Goal: Navigation & Orientation: Find specific page/section

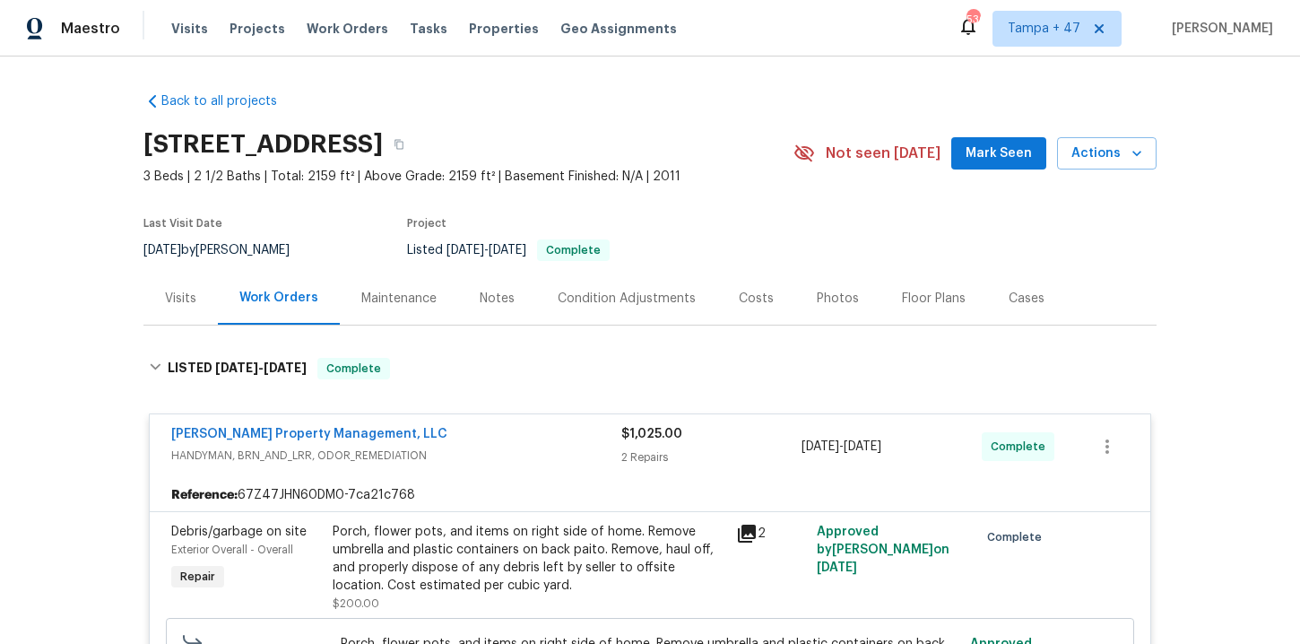
drag, startPoint x: 0, startPoint y: 0, endPoint x: 351, endPoint y: 41, distance: 353.8
click at [331, 21] on span "Work Orders" at bounding box center [348, 29] width 82 height 18
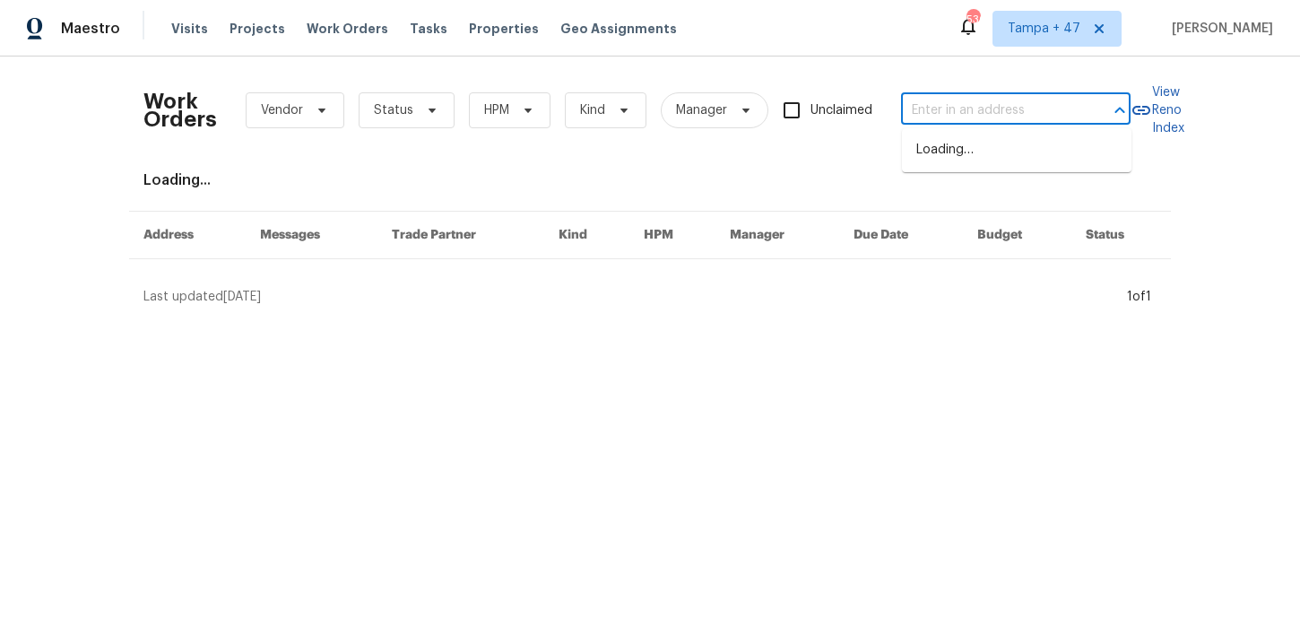
click at [965, 116] on input "text" at bounding box center [990, 111] width 179 height 28
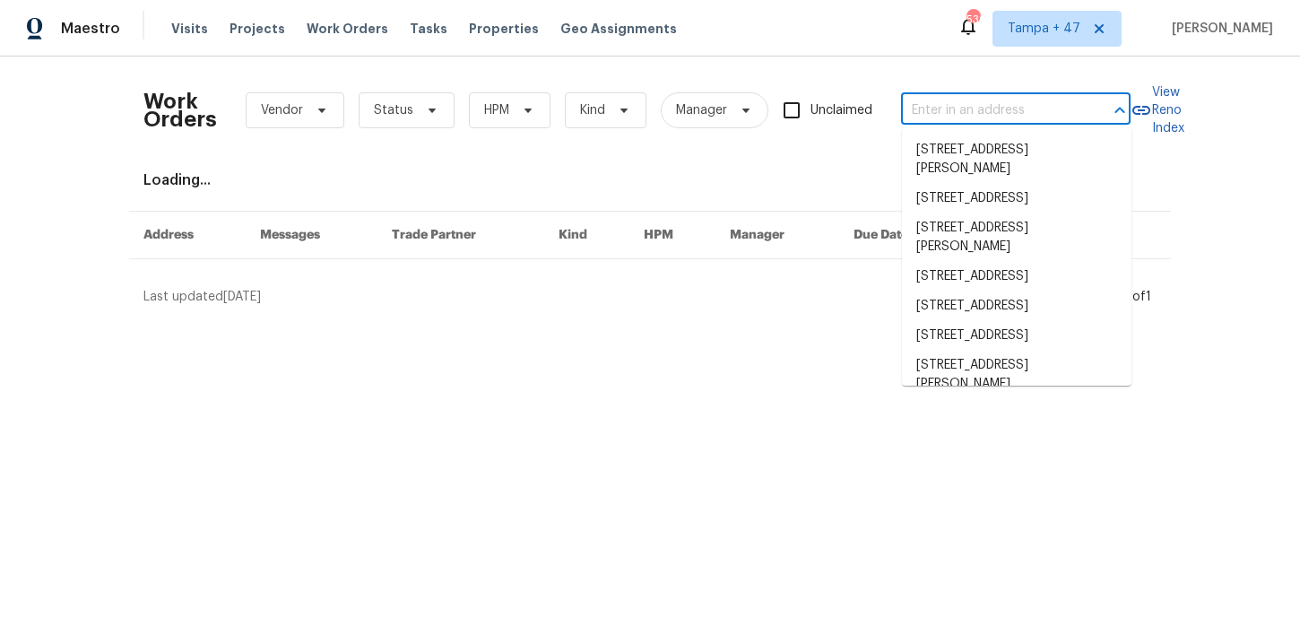
paste input "[STREET_ADDRESS][PERSON_NAME][PERSON_NAME]"
type input "[STREET_ADDRESS][PERSON_NAME][PERSON_NAME]"
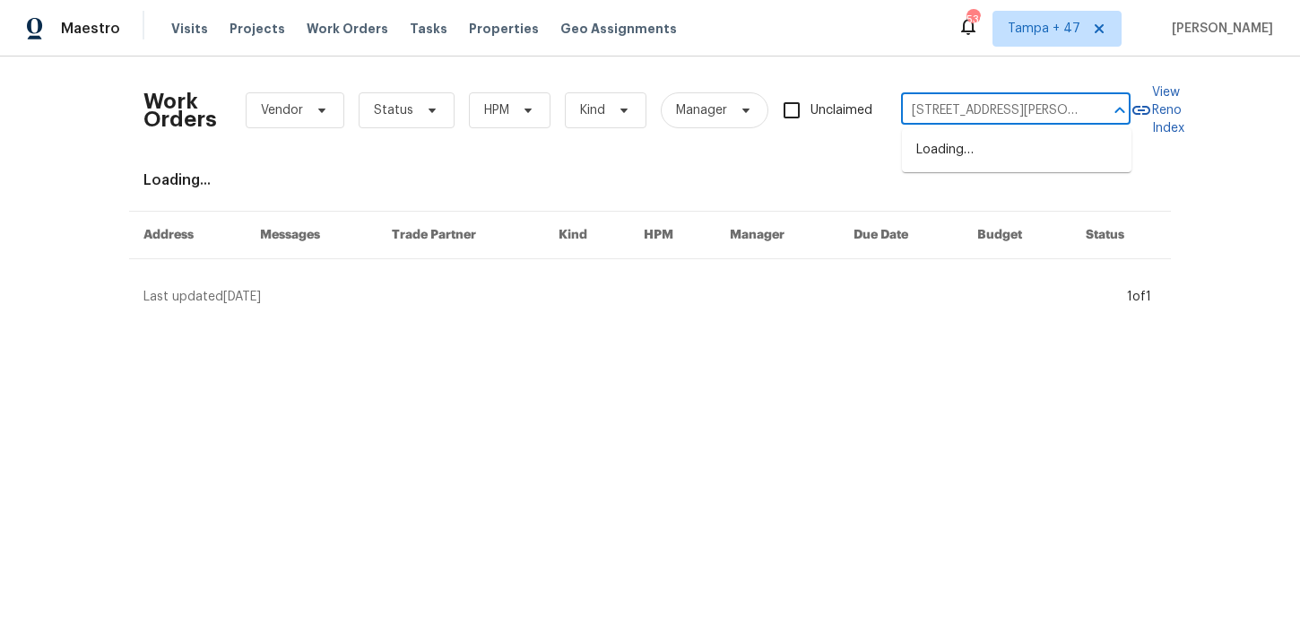
scroll to position [0, 13]
click at [971, 143] on li "[STREET_ADDRESS][PERSON_NAME]" at bounding box center [1016, 159] width 229 height 48
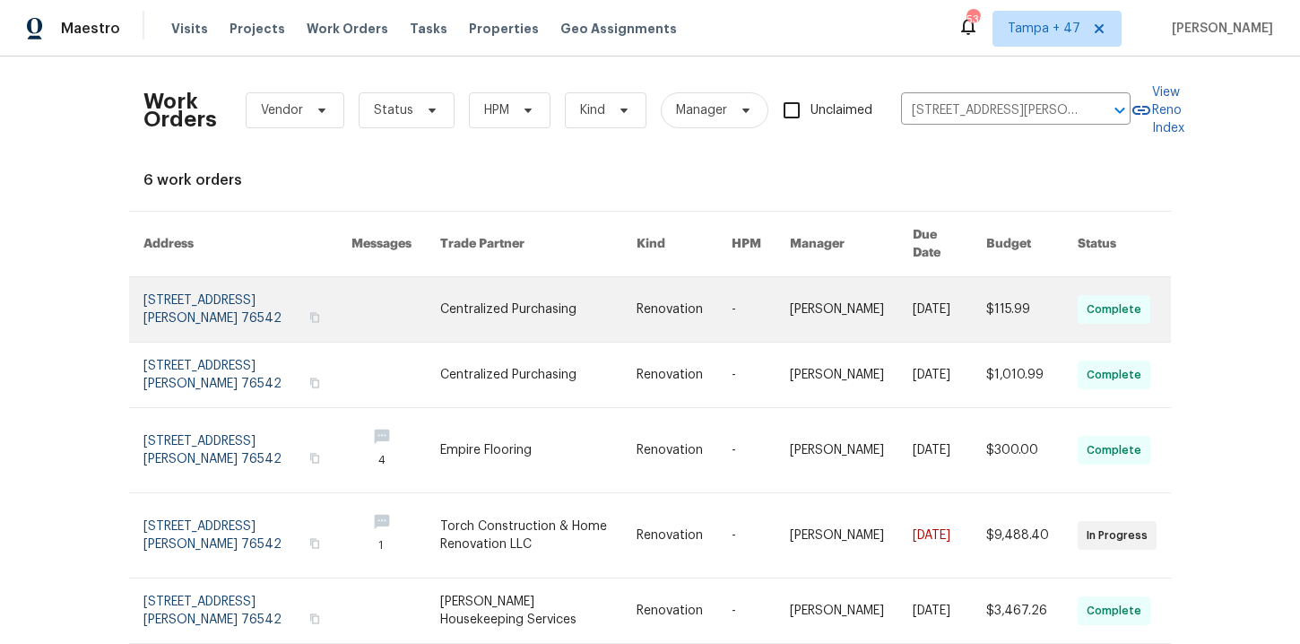
click at [207, 298] on link at bounding box center [247, 309] width 208 height 65
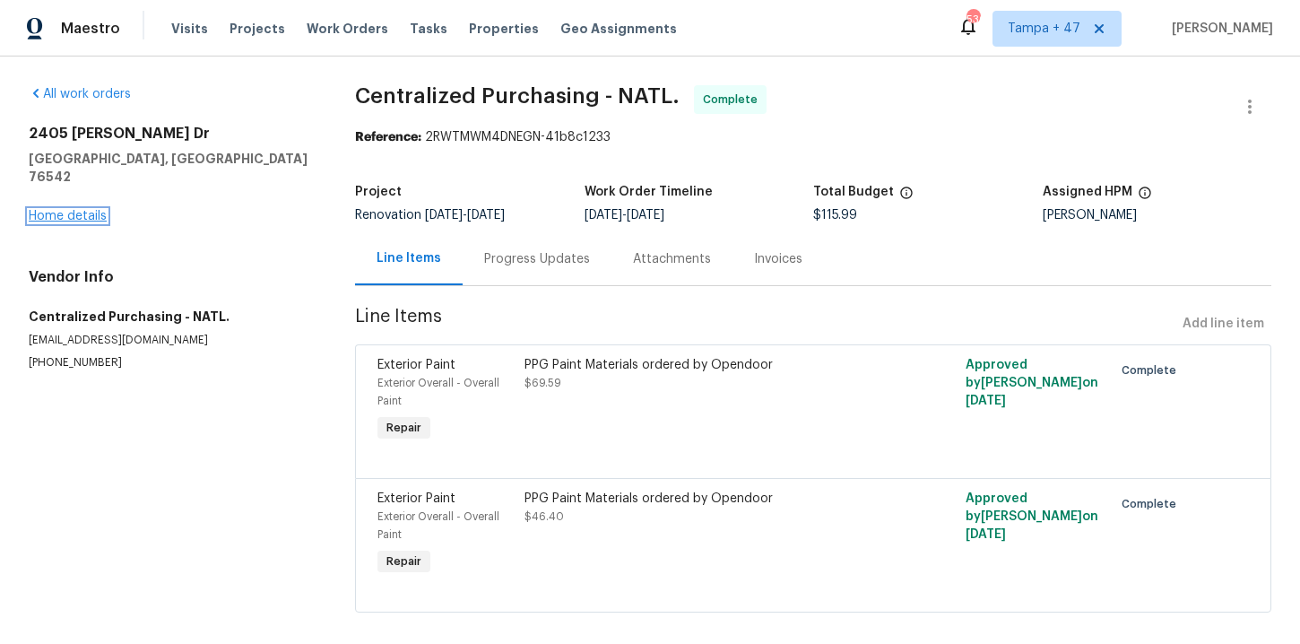
click at [89, 210] on link "Home details" at bounding box center [68, 216] width 78 height 13
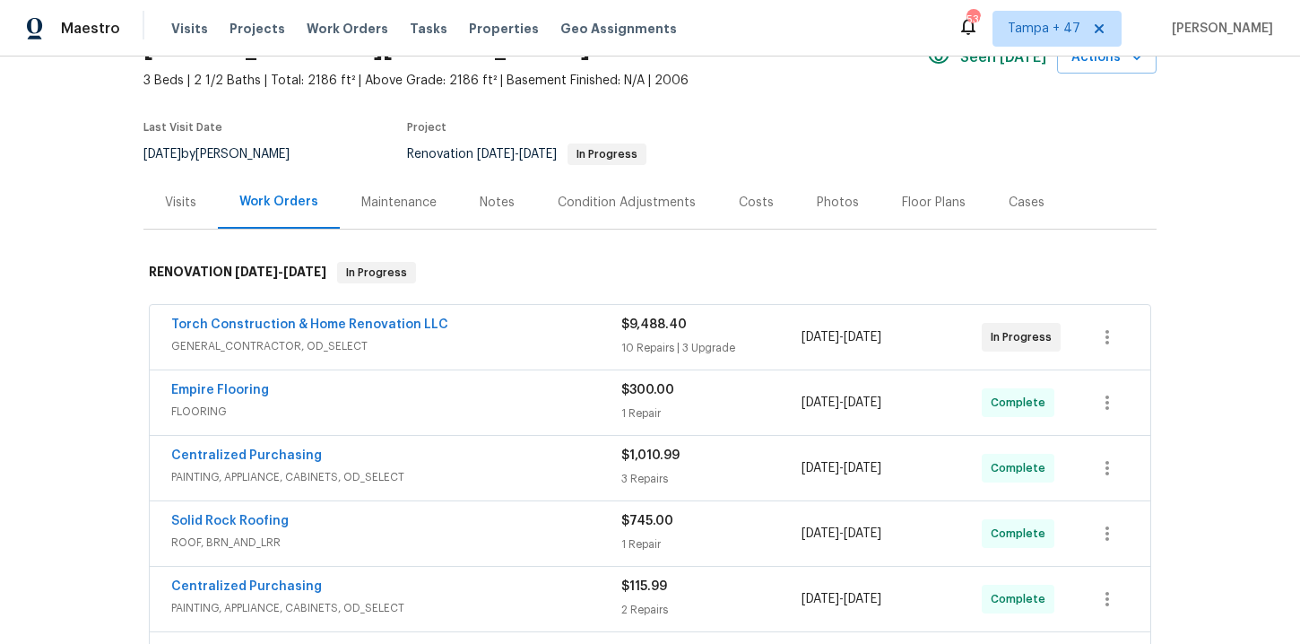
scroll to position [249, 0]
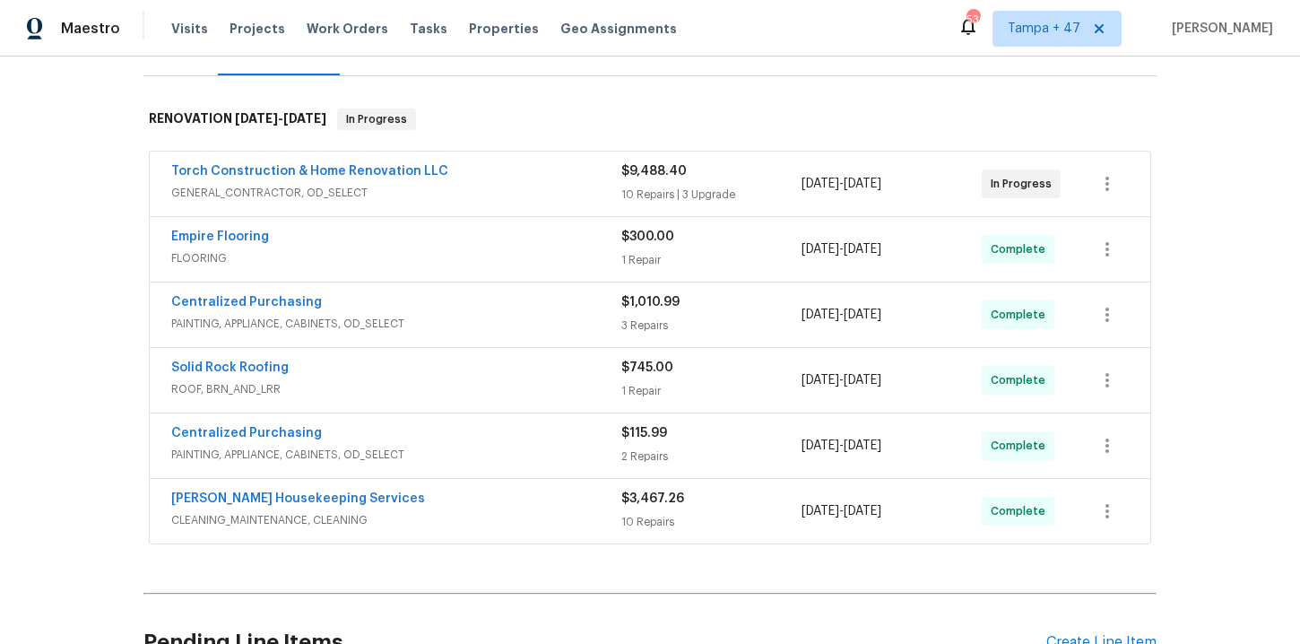
click at [514, 260] on span "FLOORING" at bounding box center [396, 258] width 450 height 18
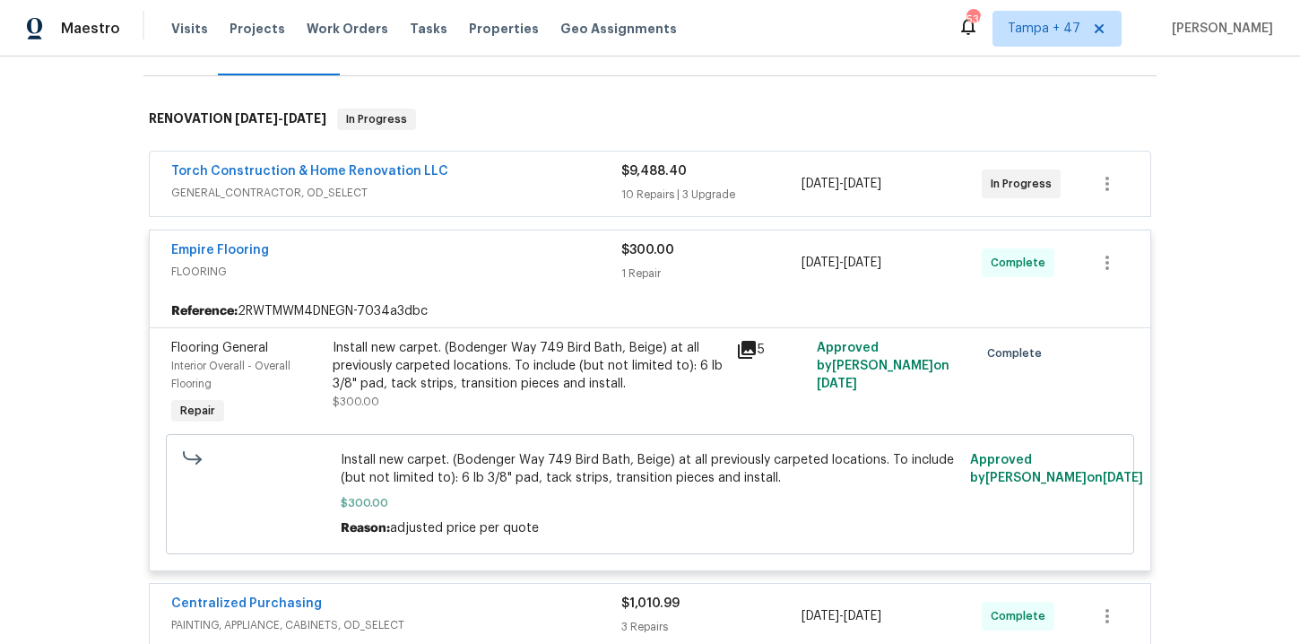
click at [515, 179] on div "Torch Construction & Home Renovation LLC" at bounding box center [396, 173] width 450 height 22
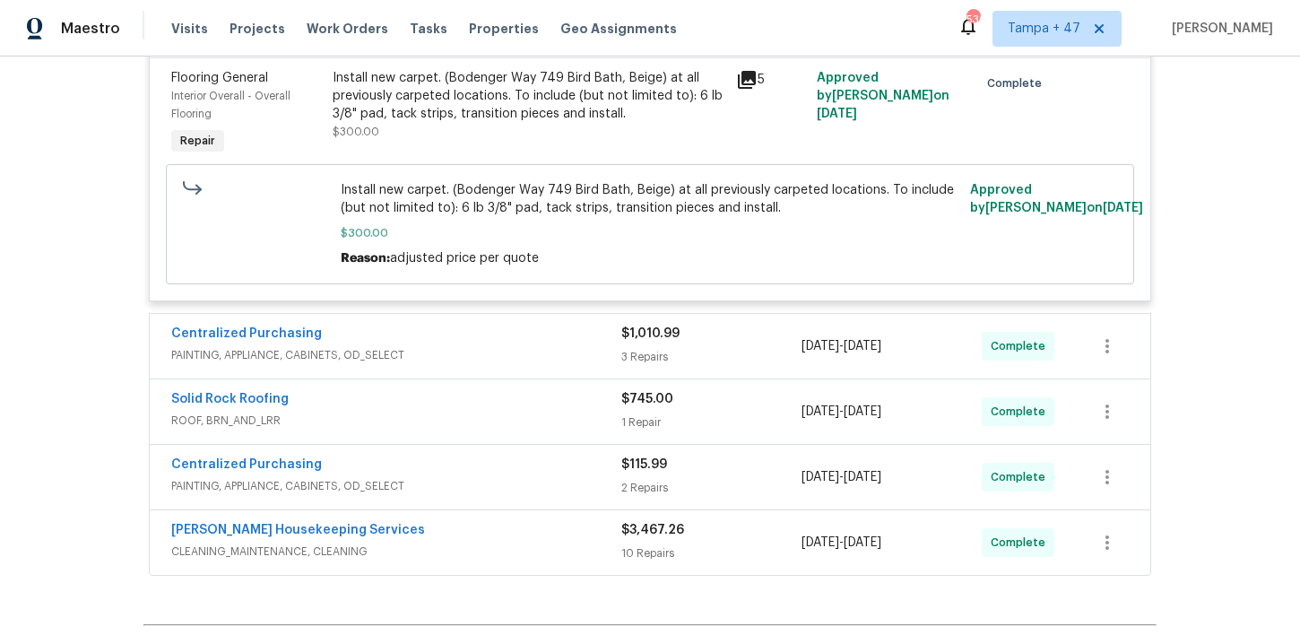
scroll to position [2994, 0]
click at [354, 29] on span "Work Orders" at bounding box center [348, 29] width 82 height 18
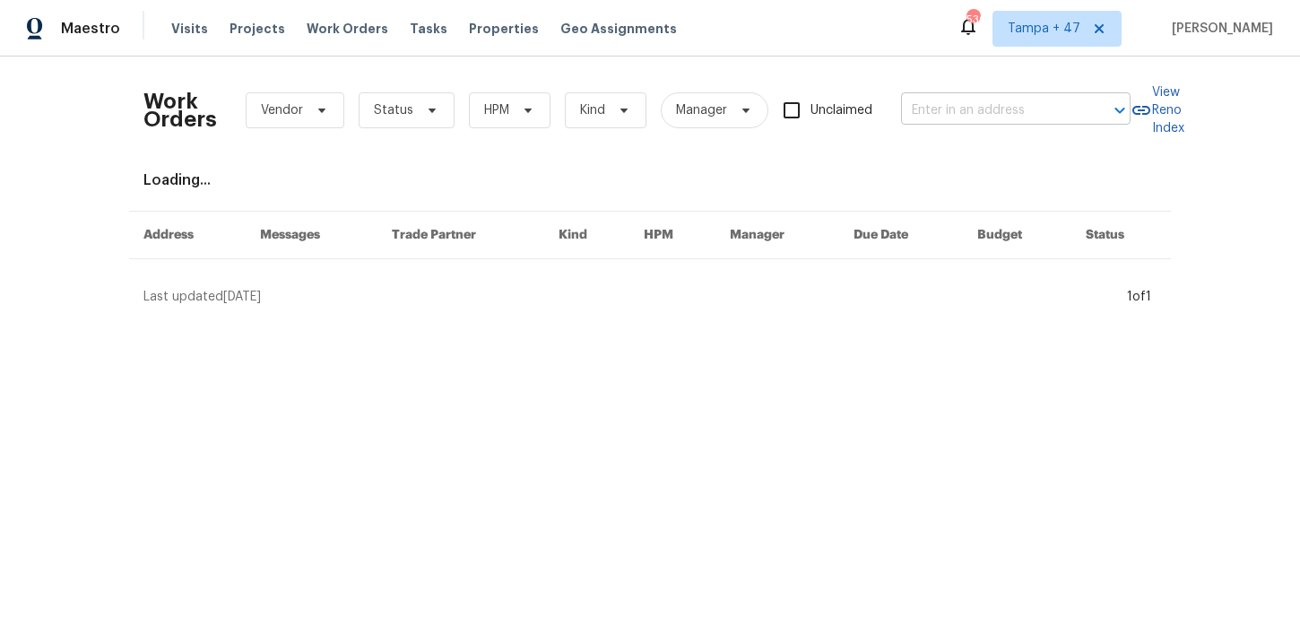
click at [944, 104] on input "text" at bounding box center [990, 111] width 179 height 28
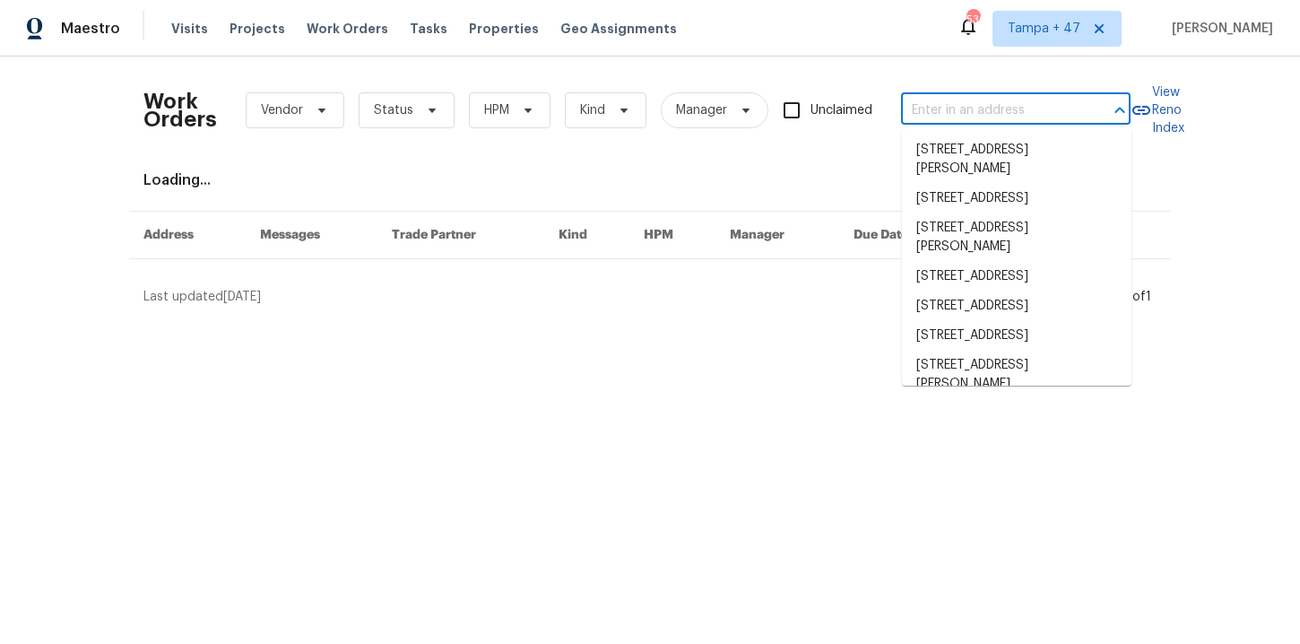
paste input "[STREET_ADDRESS]"
type input "[STREET_ADDRESS]"
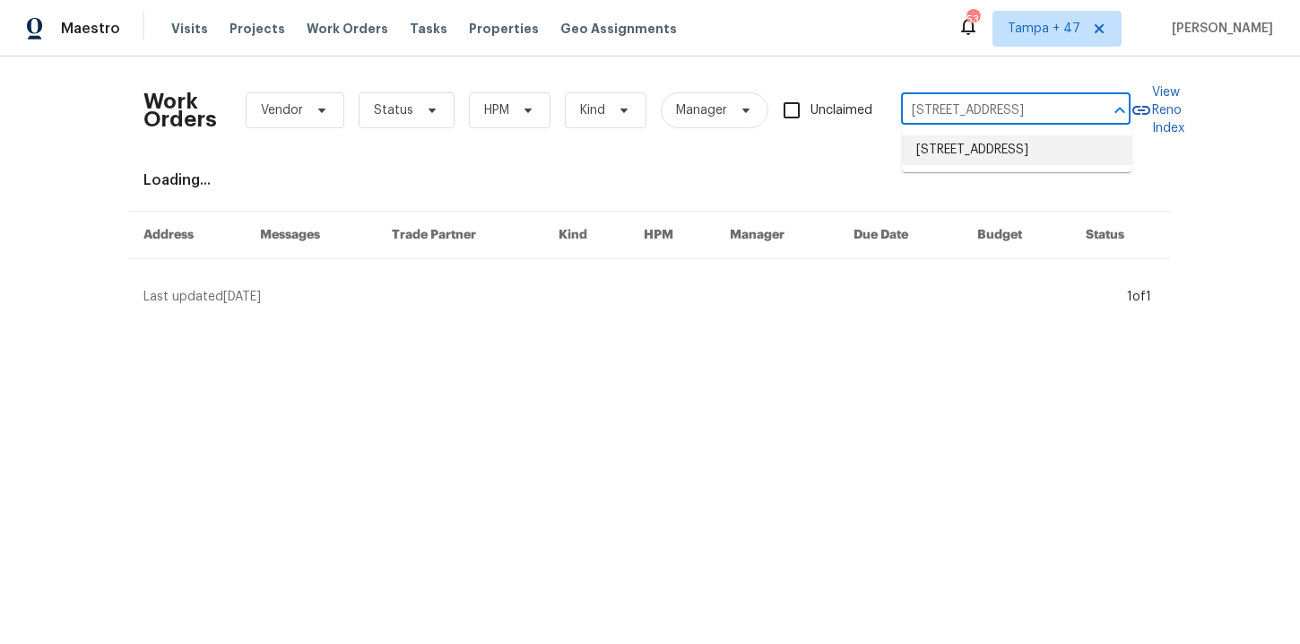
click at [962, 151] on li "[STREET_ADDRESS]" at bounding box center [1016, 150] width 229 height 30
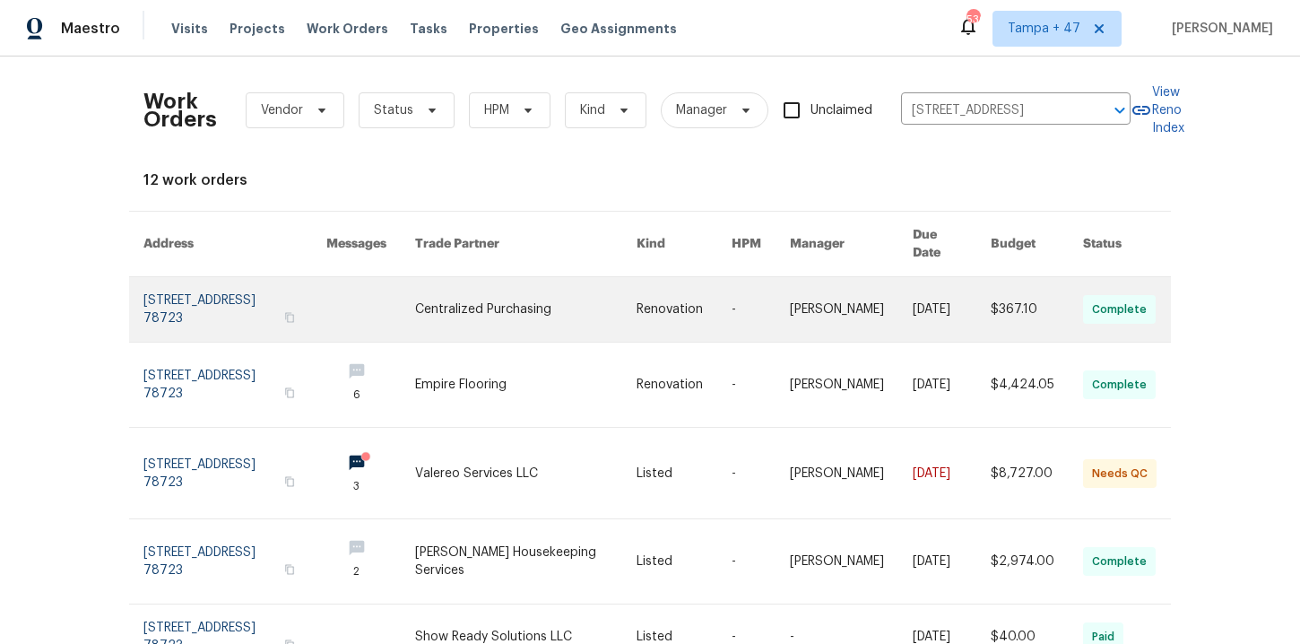
click at [212, 294] on link at bounding box center [234, 309] width 183 height 65
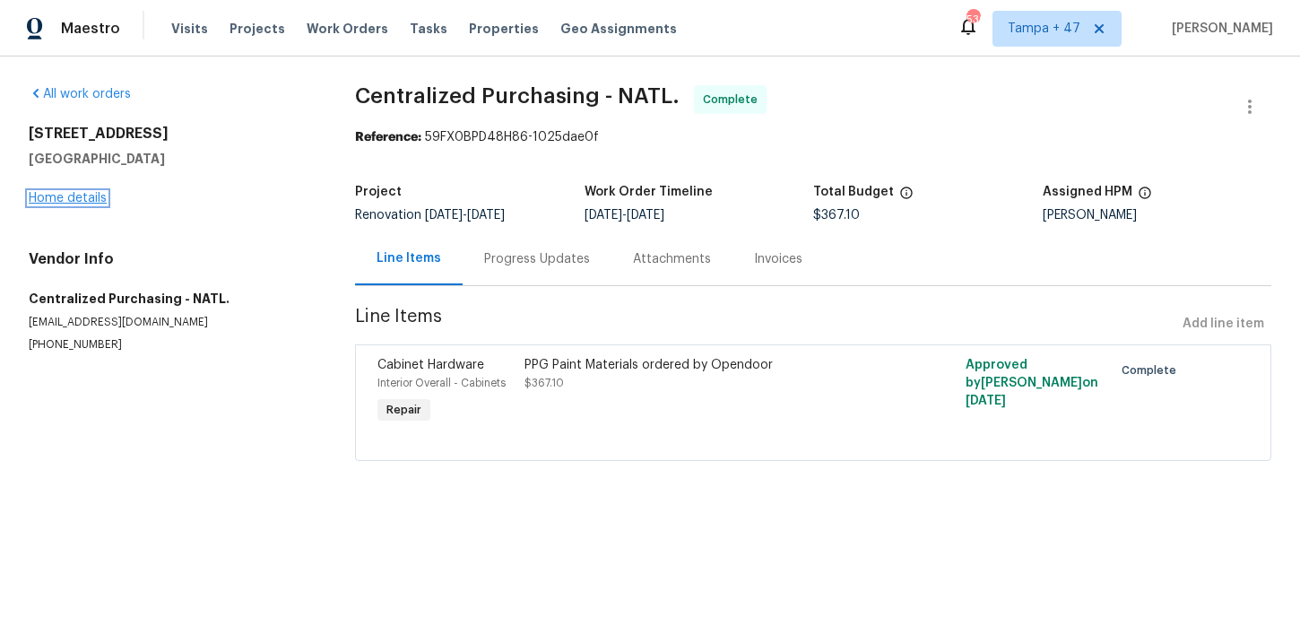
click at [92, 199] on link "Home details" at bounding box center [68, 198] width 78 height 13
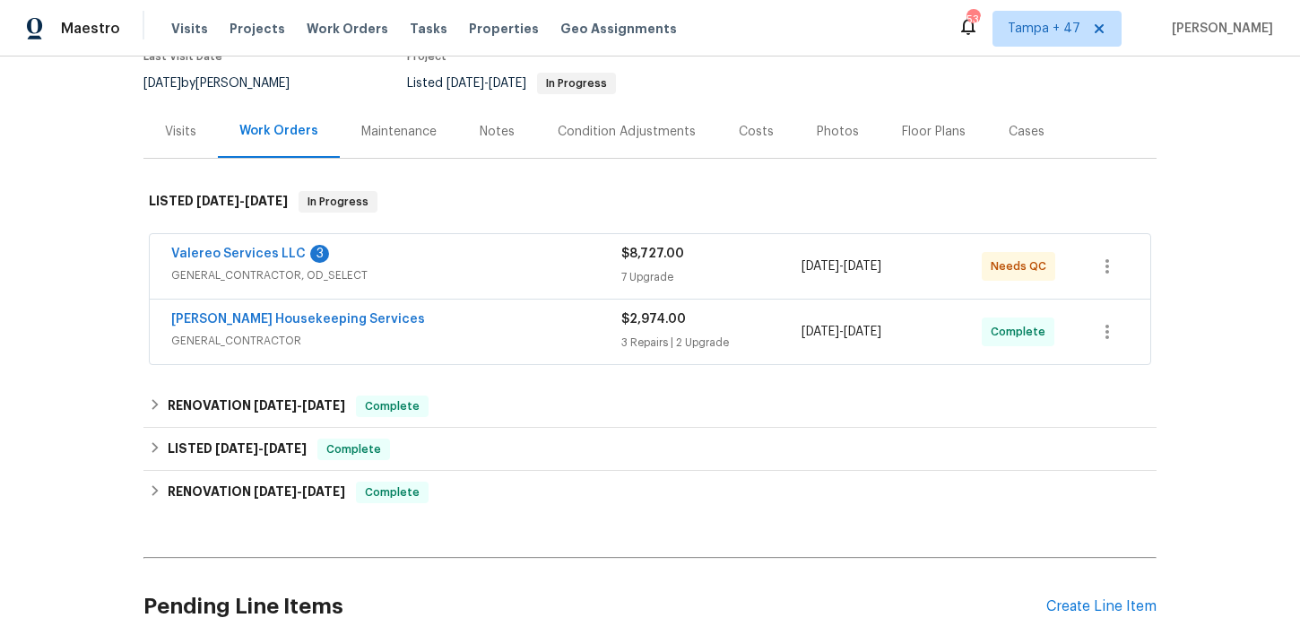
scroll to position [180, 0]
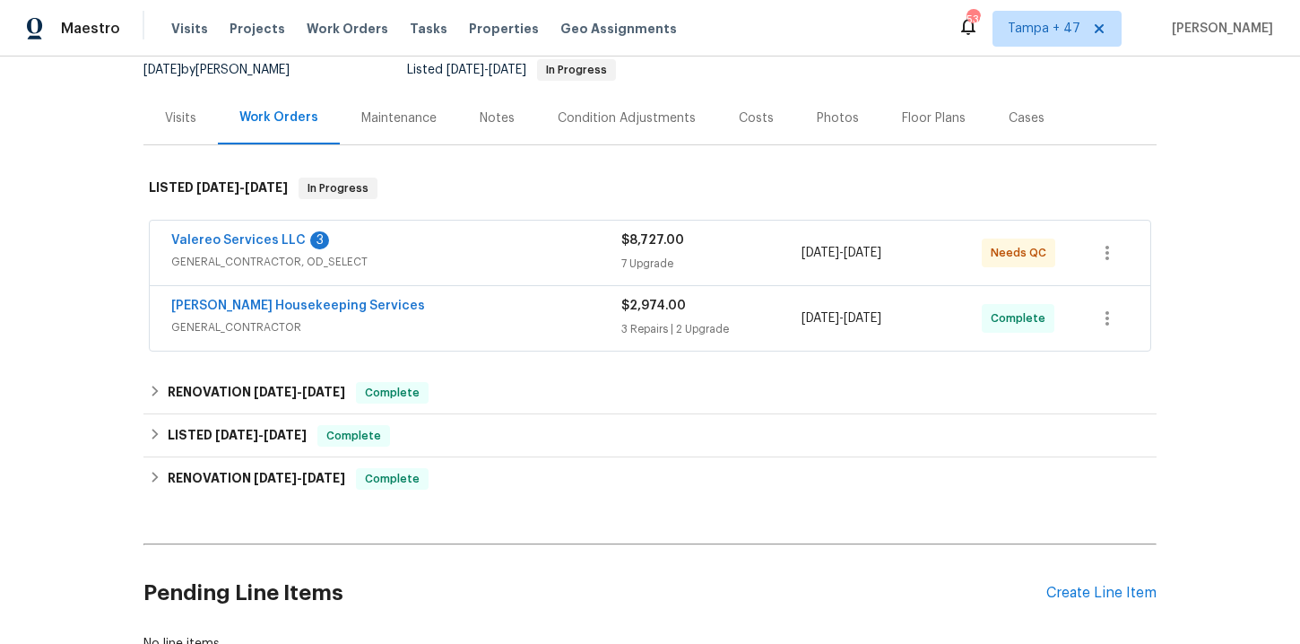
click at [436, 328] on span "GENERAL_CONTRACTOR" at bounding box center [396, 327] width 450 height 18
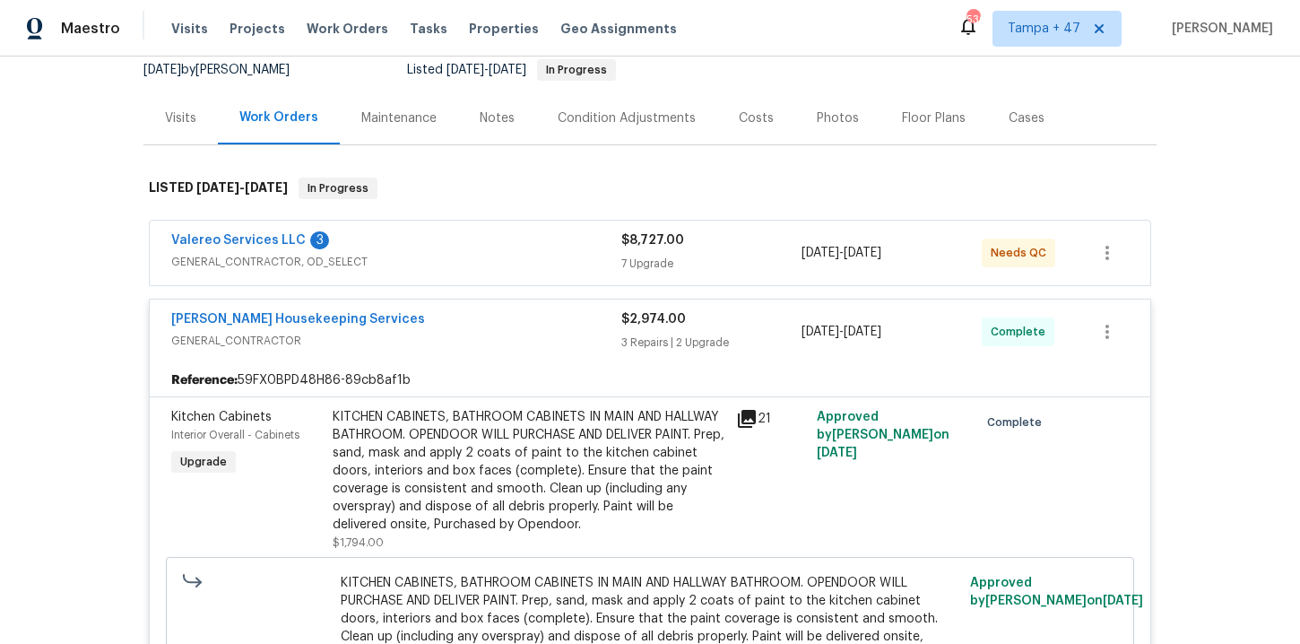
click at [428, 255] on span "GENERAL_CONTRACTOR, OD_SELECT" at bounding box center [396, 262] width 450 height 18
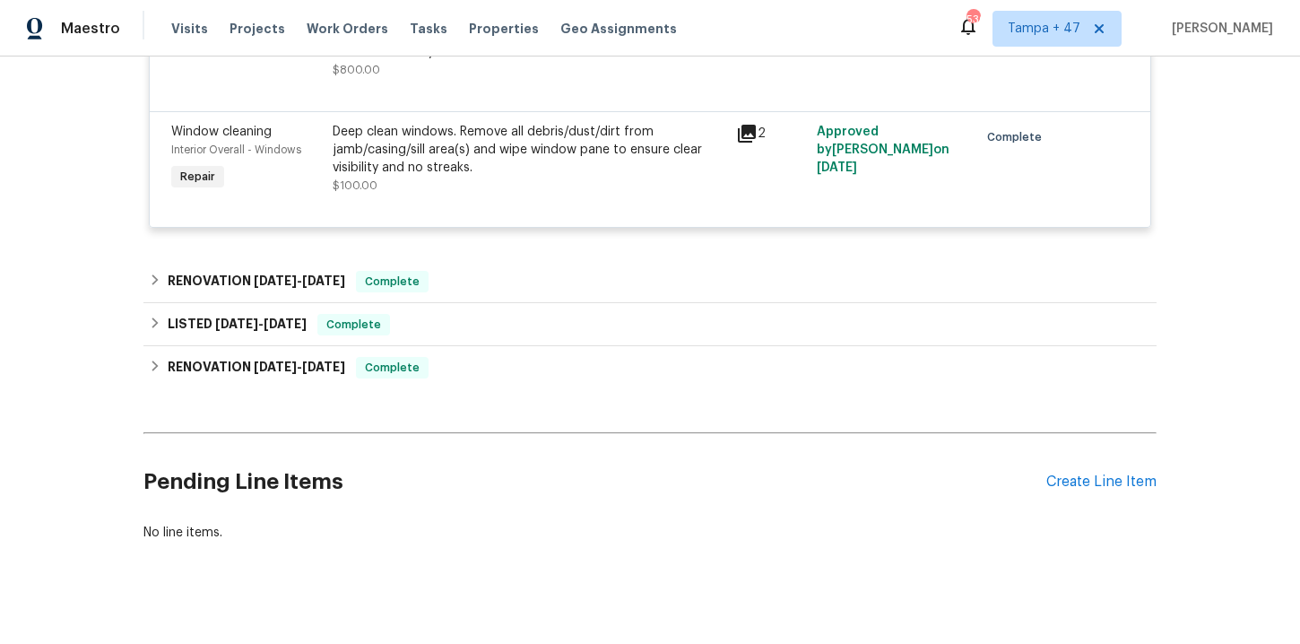
scroll to position [2918, 0]
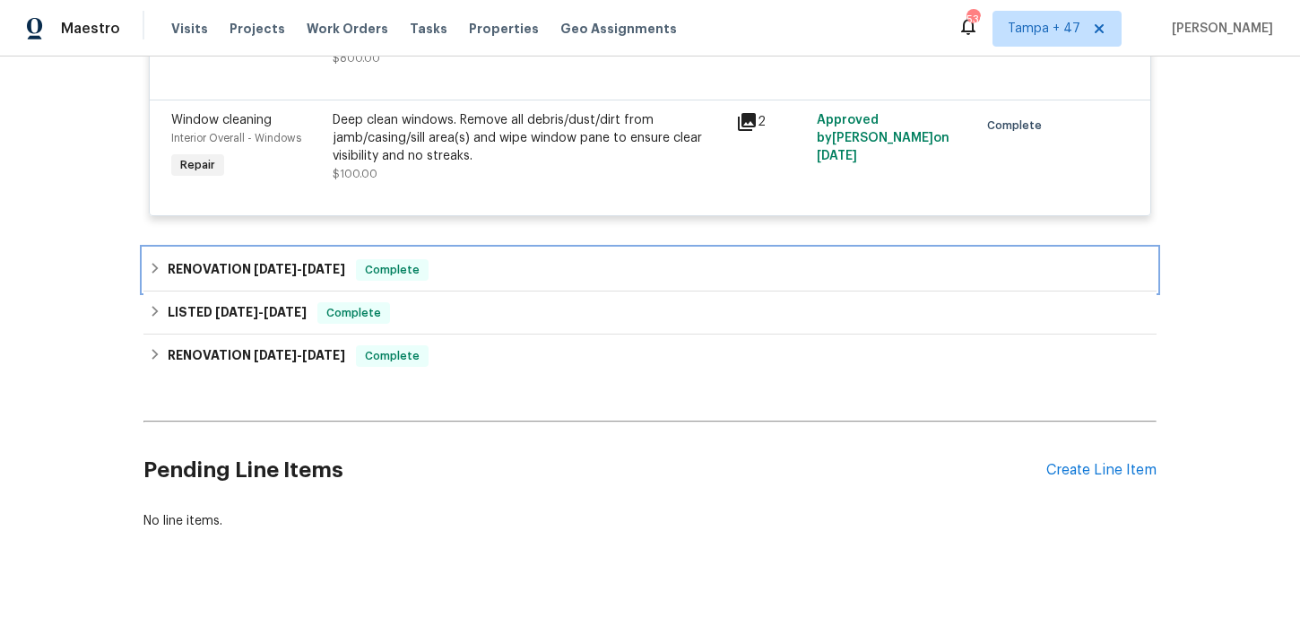
click at [491, 281] on div "RENOVATION [DATE] - [DATE] Complete" at bounding box center [650, 270] width 1002 height 22
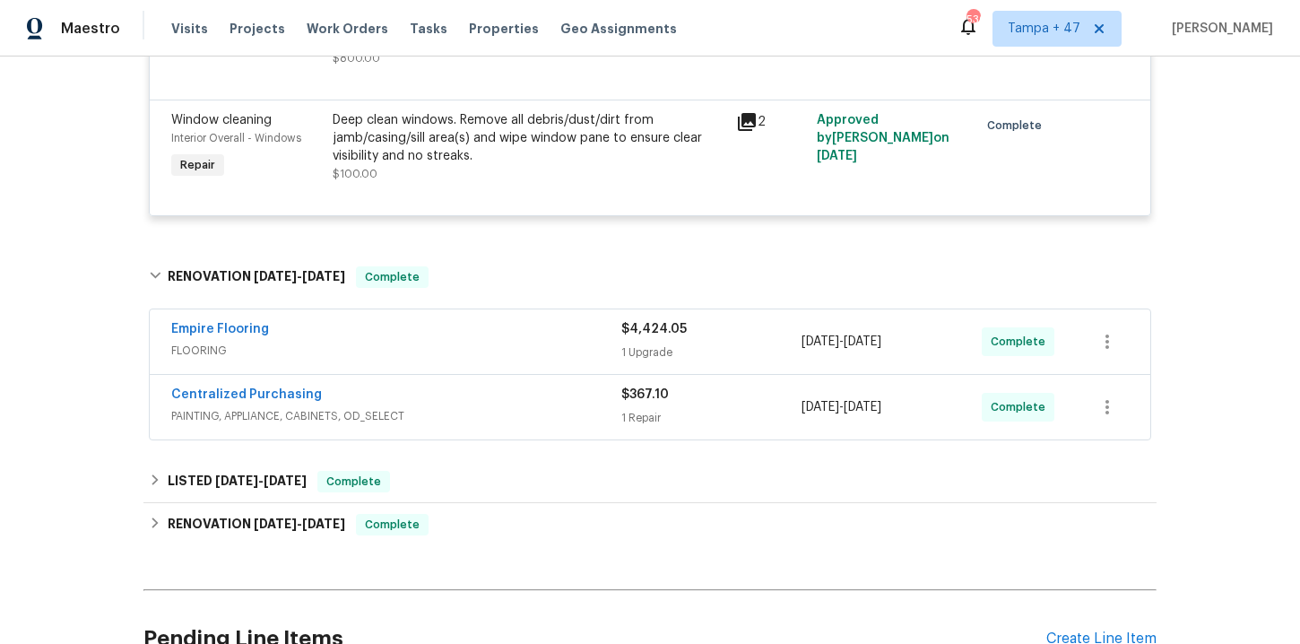
click at [500, 359] on span "FLOORING" at bounding box center [396, 350] width 450 height 18
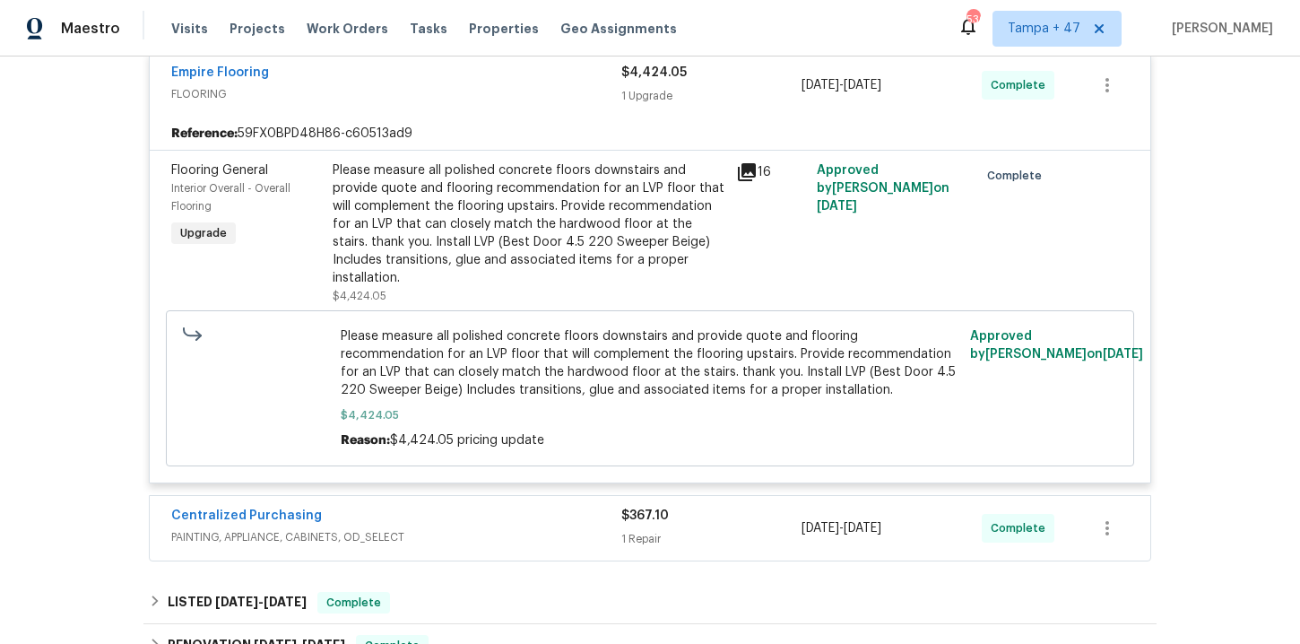
scroll to position [3270, 0]
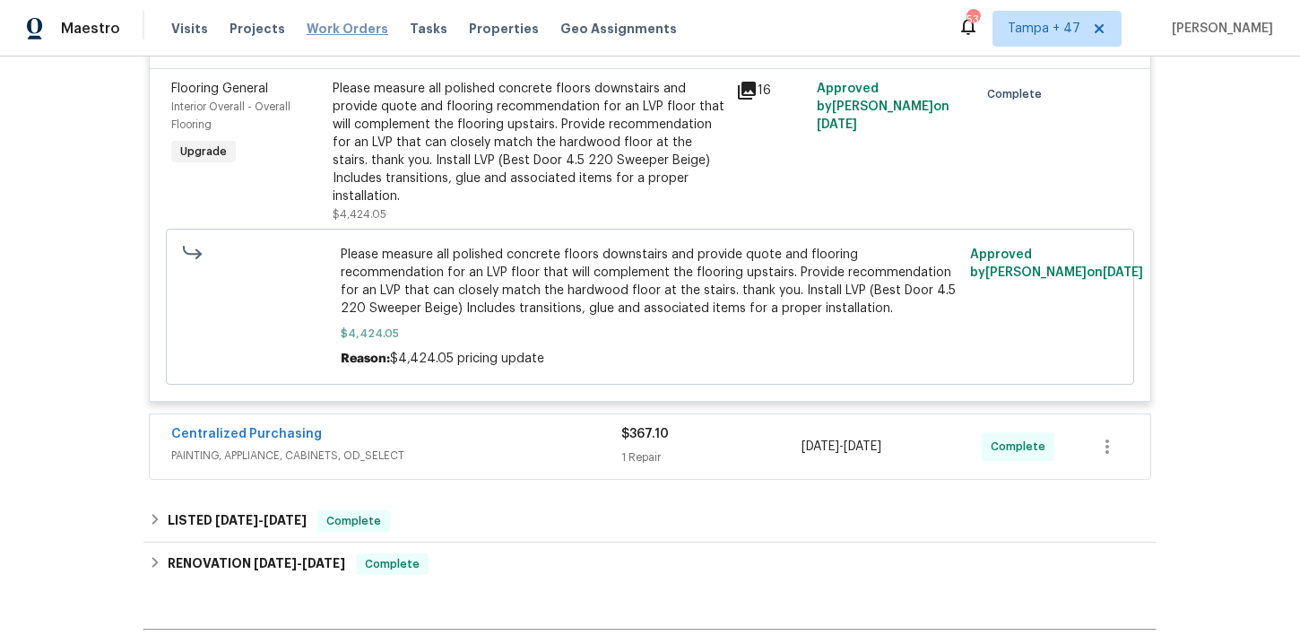
click at [352, 31] on span "Work Orders" at bounding box center [348, 29] width 82 height 18
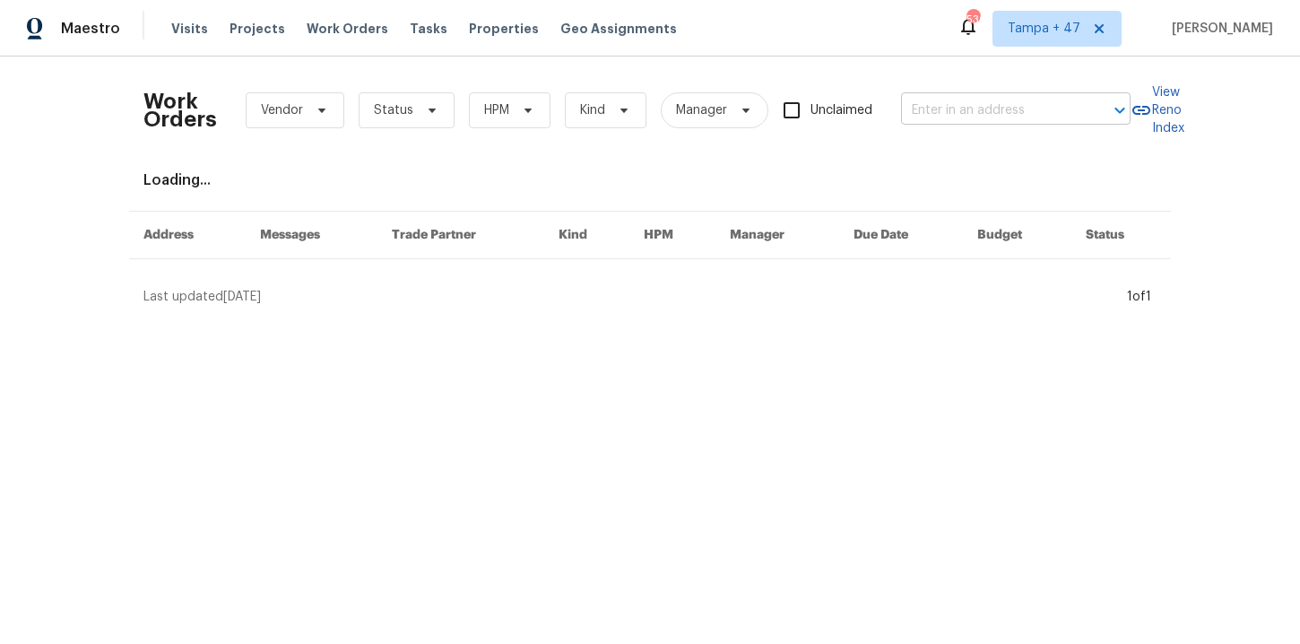
click at [986, 101] on input "text" at bounding box center [990, 111] width 179 height 28
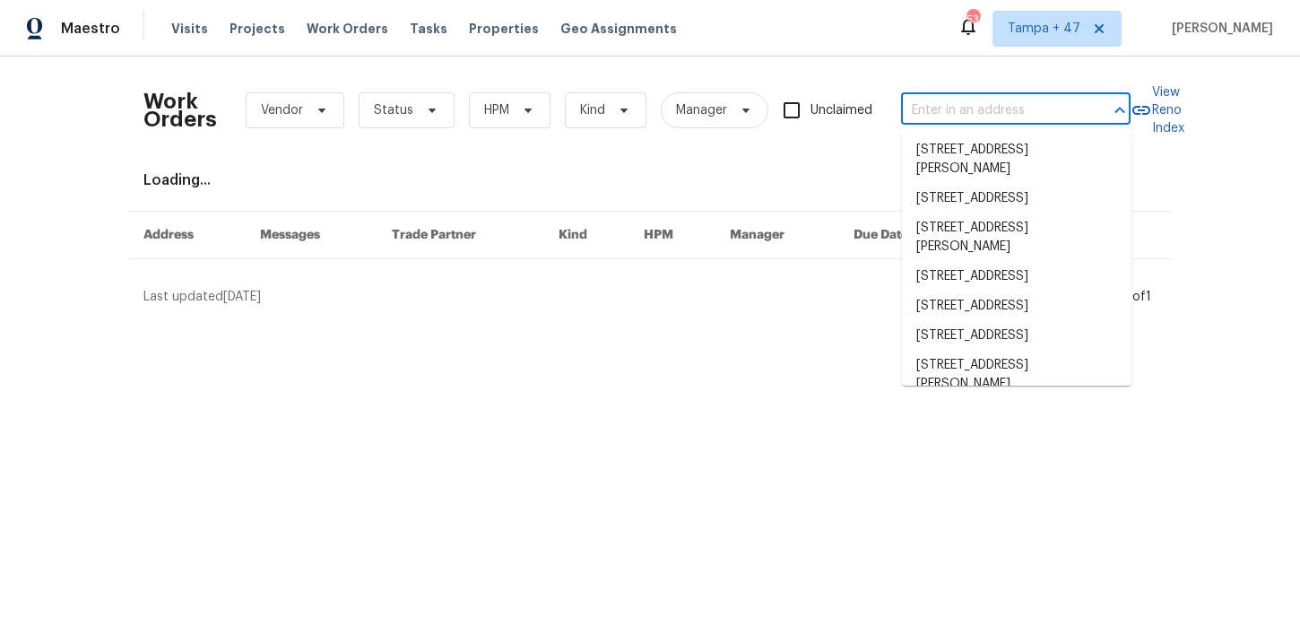
paste input "[STREET_ADDRESS]"
type input "[STREET_ADDRESS]"
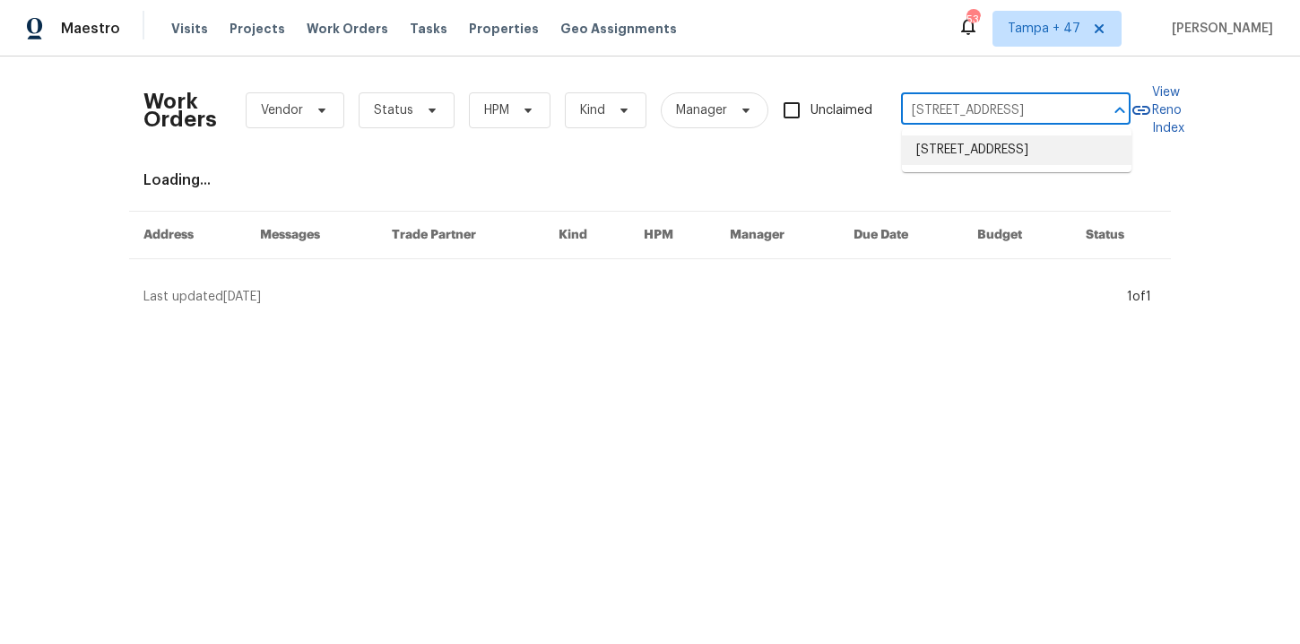
click at [963, 154] on li "[STREET_ADDRESS]" at bounding box center [1016, 150] width 229 height 30
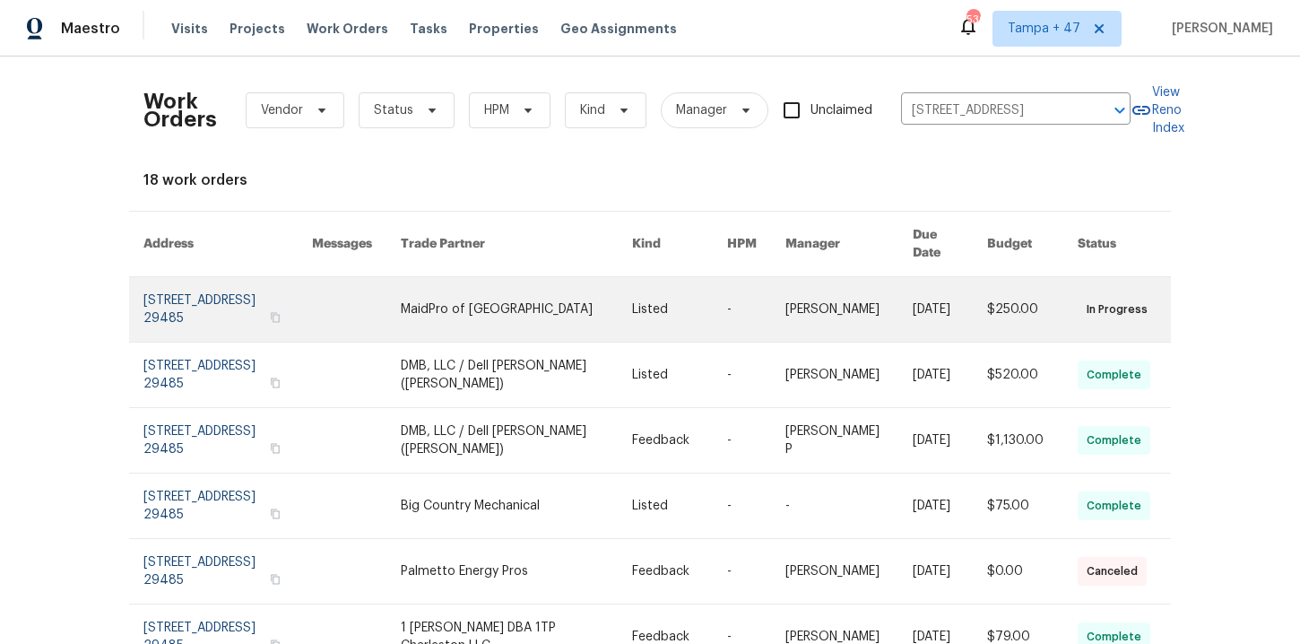
click at [230, 288] on link at bounding box center [227, 309] width 169 height 65
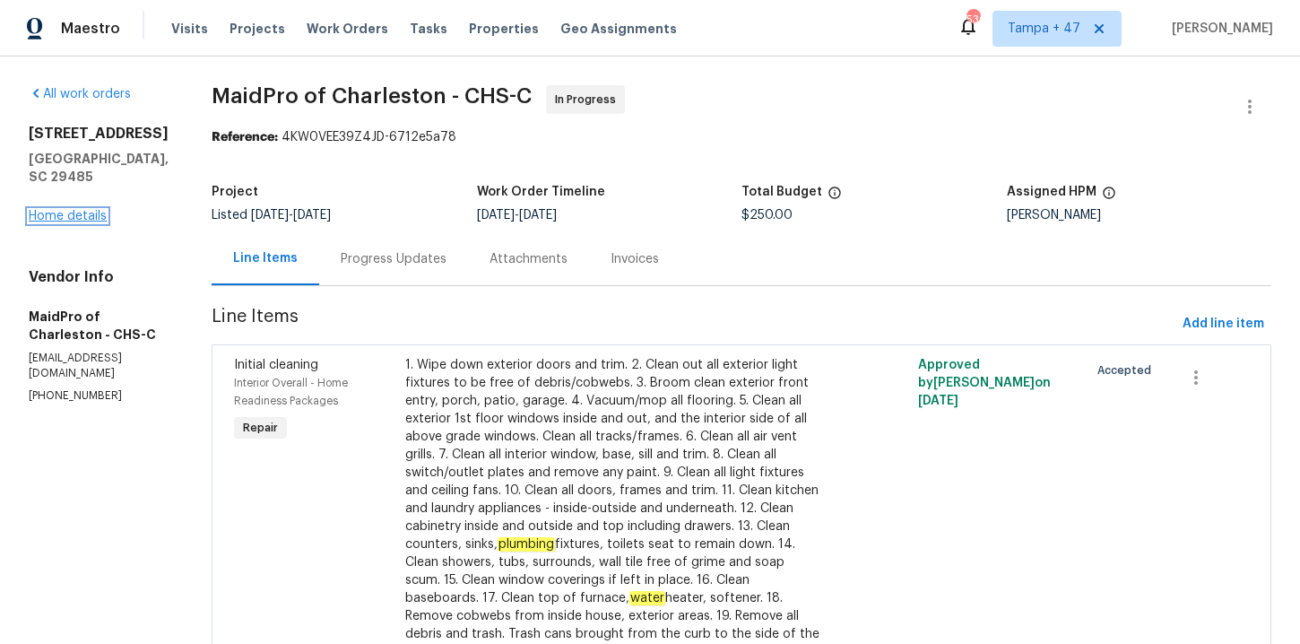
click at [85, 215] on link "Home details" at bounding box center [68, 216] width 78 height 13
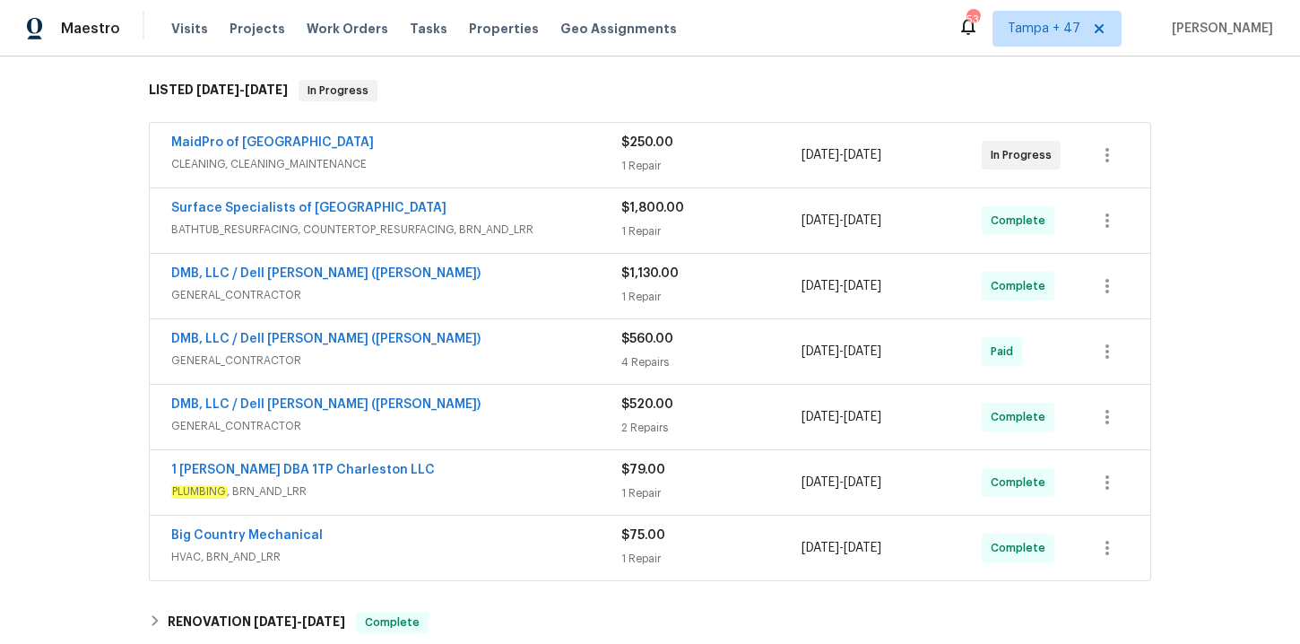
scroll to position [324, 0]
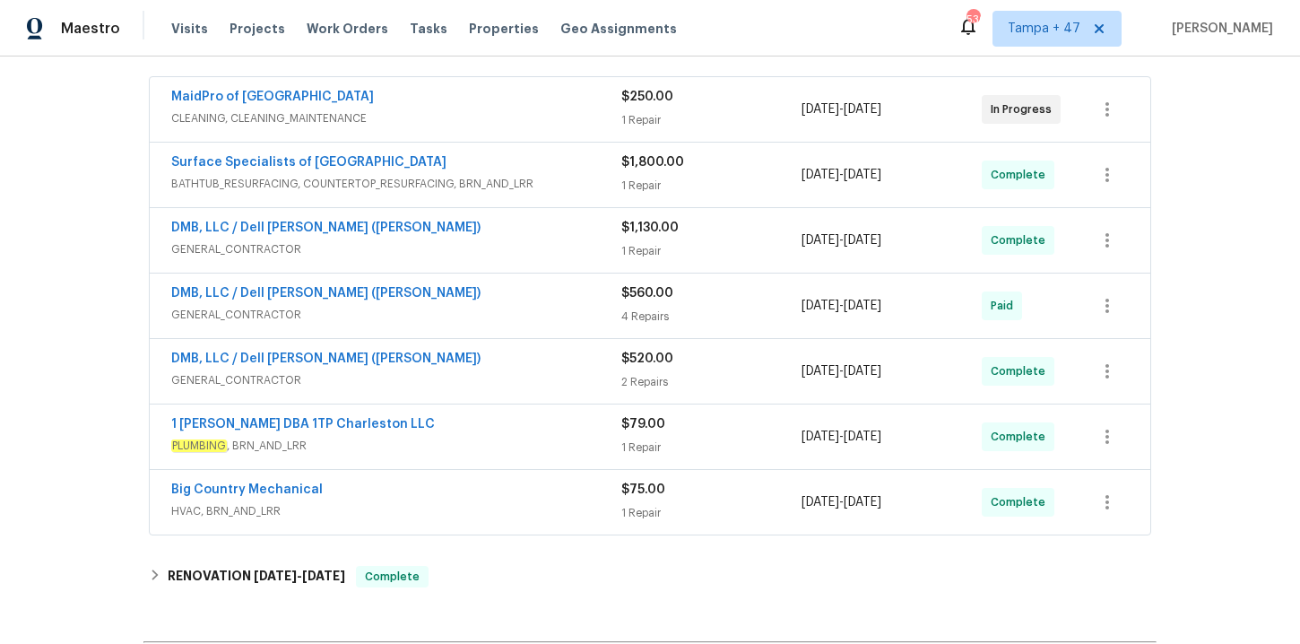
click at [503, 98] on div "MaidPro of [GEOGRAPHIC_DATA]" at bounding box center [396, 99] width 450 height 22
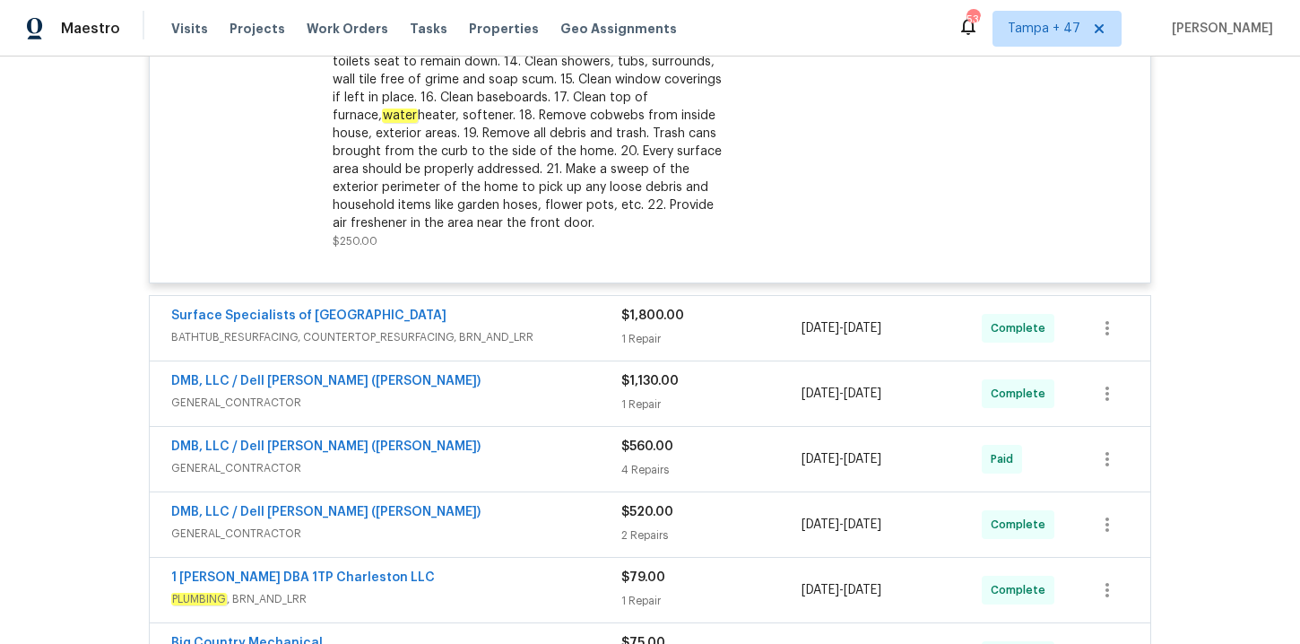
scroll to position [801, 0]
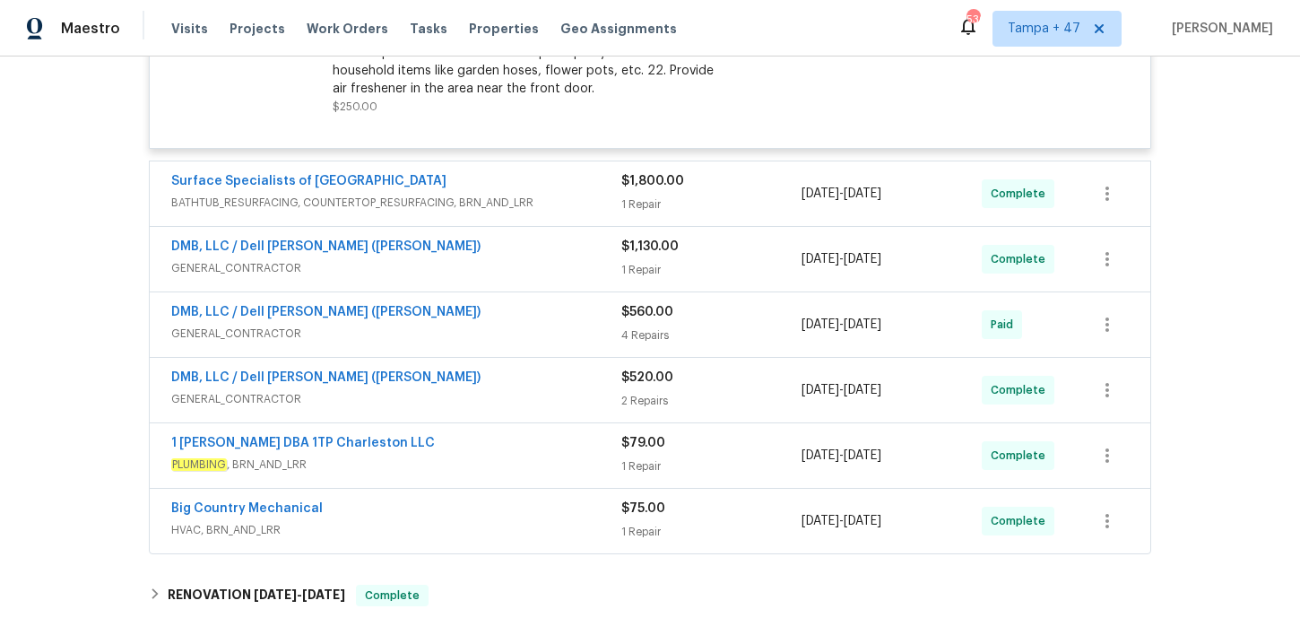
click at [549, 202] on span "BATHTUB_RESURFACING, COUNTERTOP_RESURFACING, BRN_AND_LRR" at bounding box center [396, 203] width 450 height 18
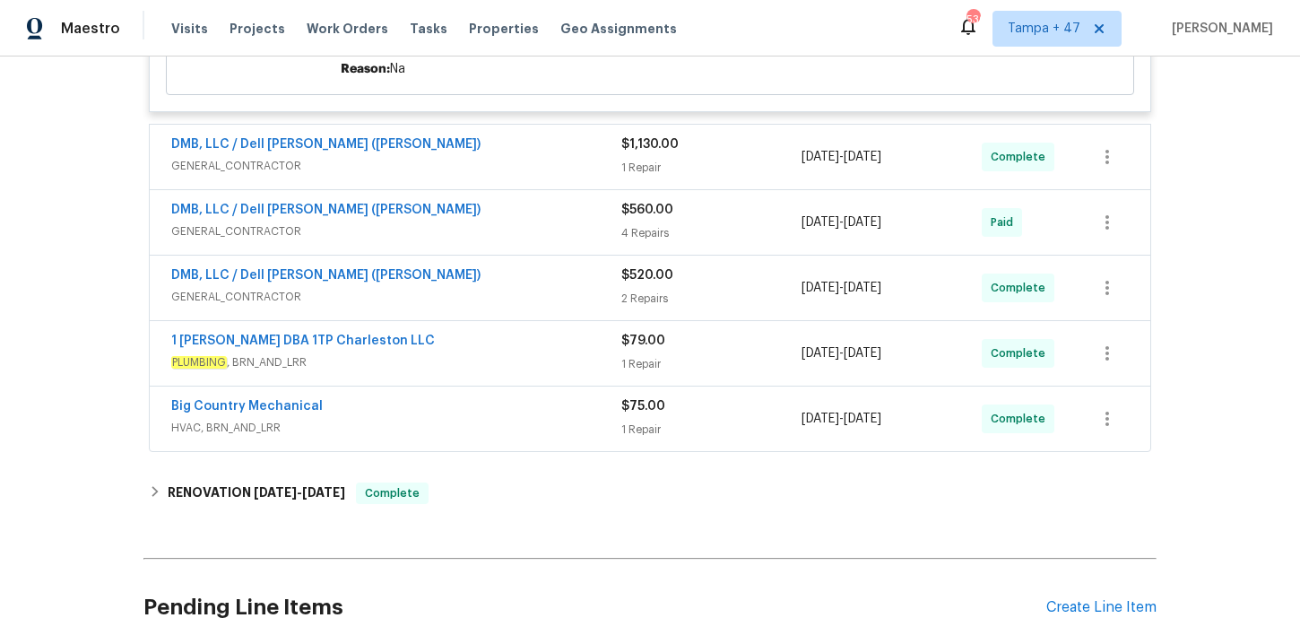
scroll to position [1225, 0]
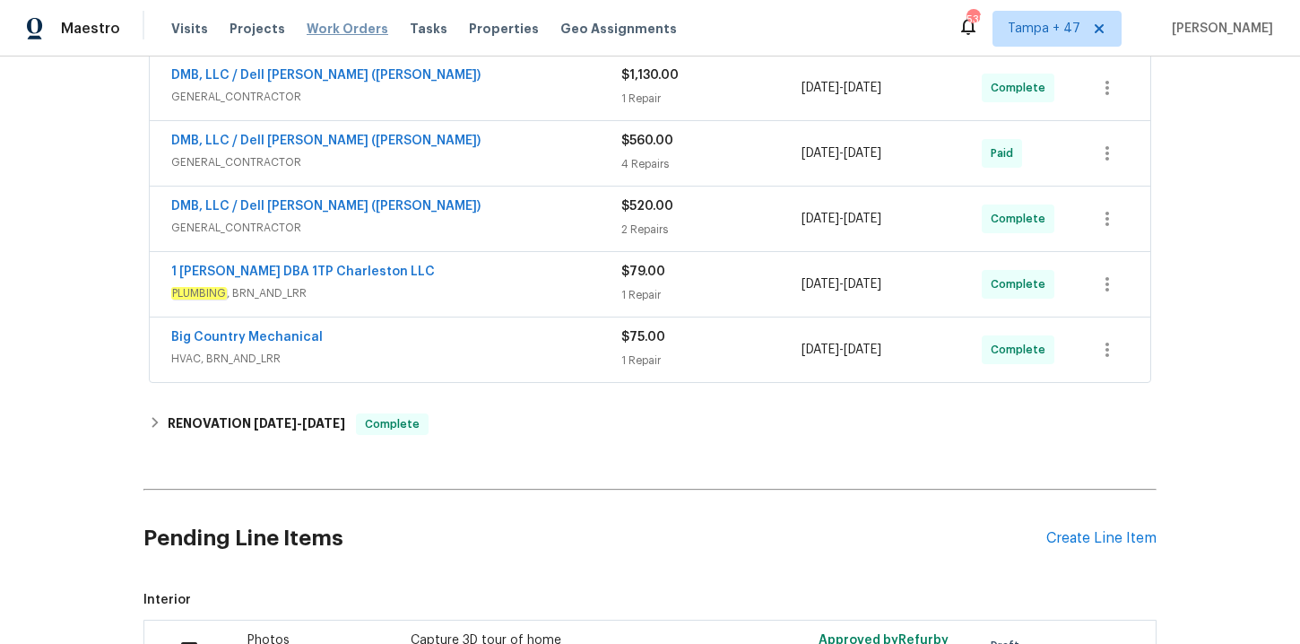
click at [307, 34] on span "Work Orders" at bounding box center [348, 29] width 82 height 18
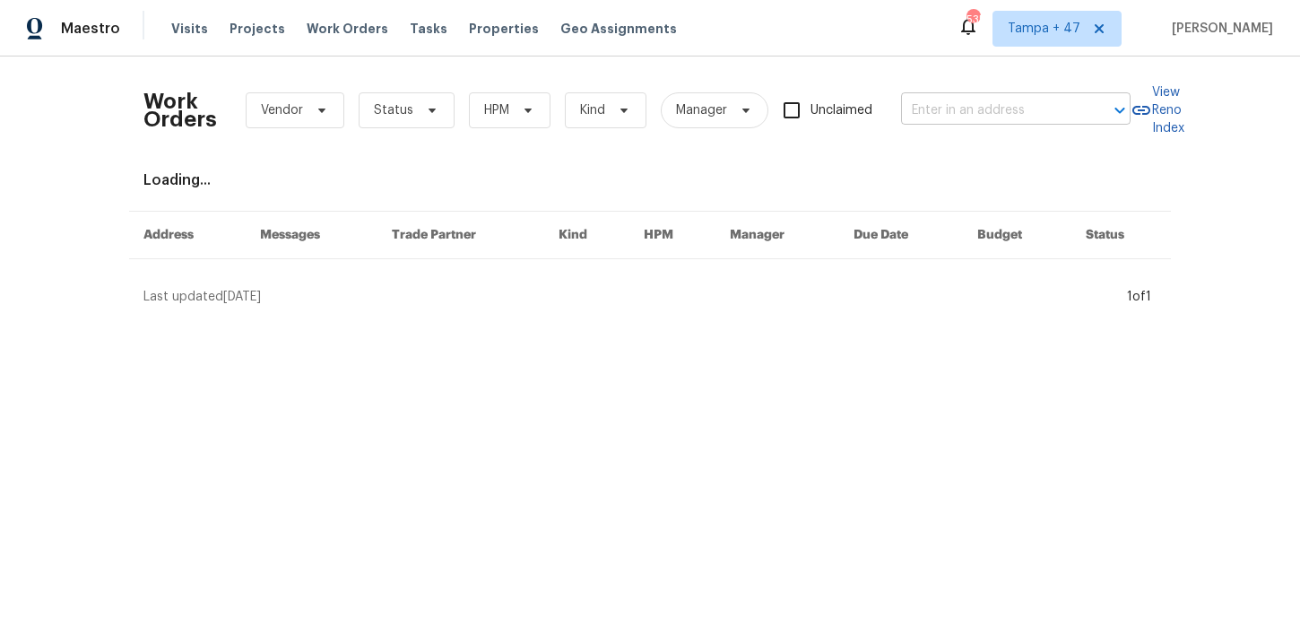
click at [933, 99] on input "text" at bounding box center [990, 111] width 179 height 28
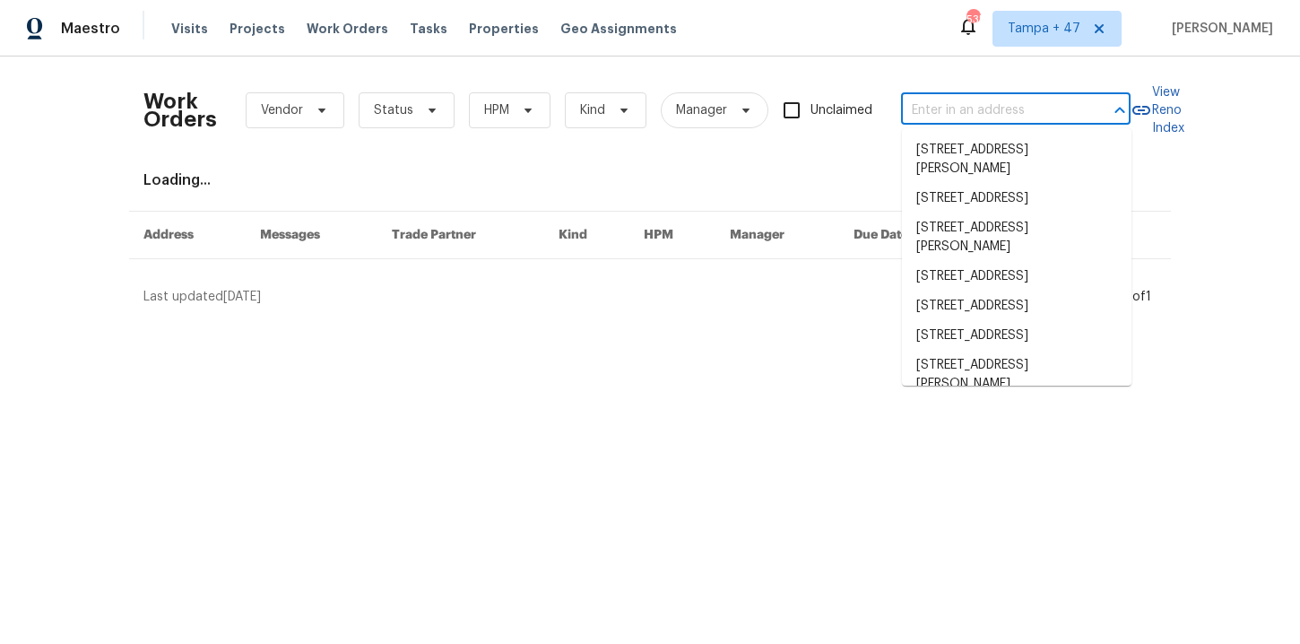
paste input "[STREET_ADDRESS][PERSON_NAME]"
type input "[STREET_ADDRESS][PERSON_NAME]"
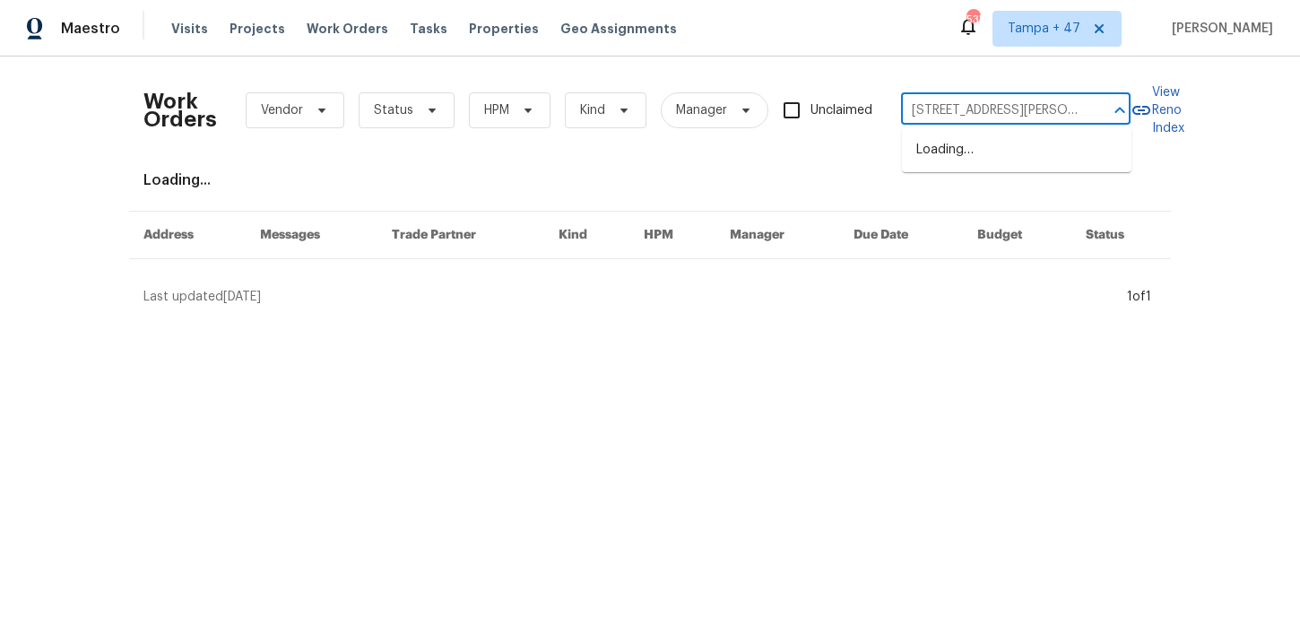
scroll to position [0, 29]
click at [964, 142] on li "[STREET_ADDRESS][PERSON_NAME]" at bounding box center [1016, 159] width 229 height 48
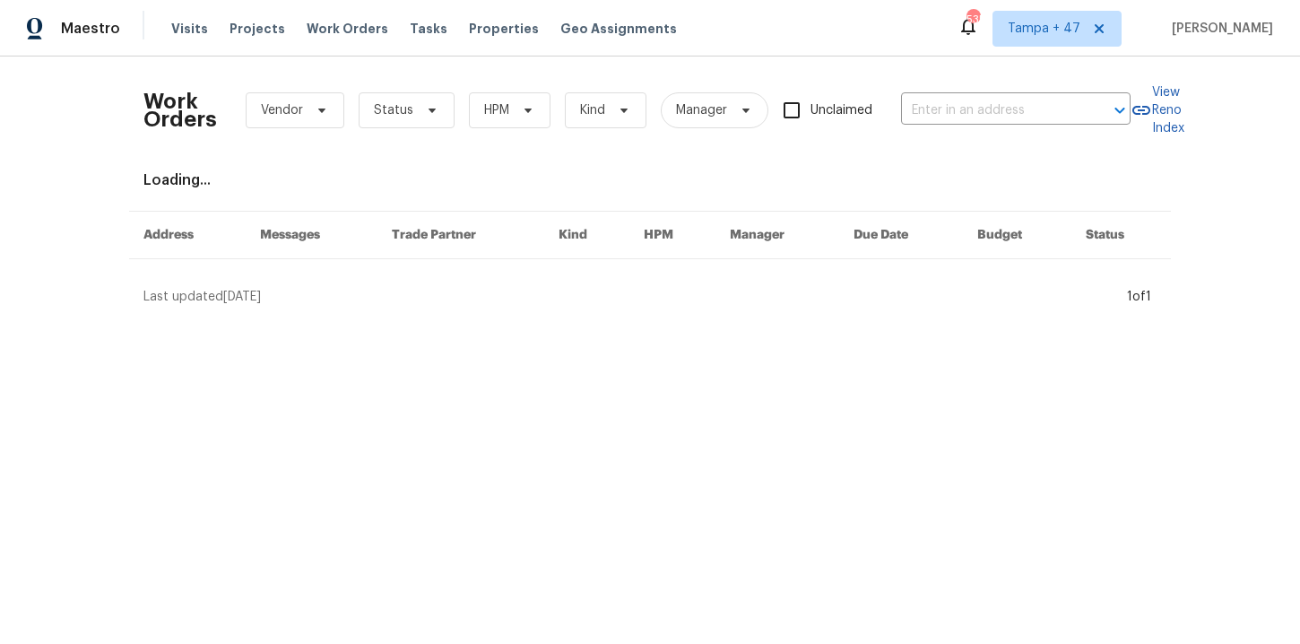
type input "[STREET_ADDRESS][PERSON_NAME]"
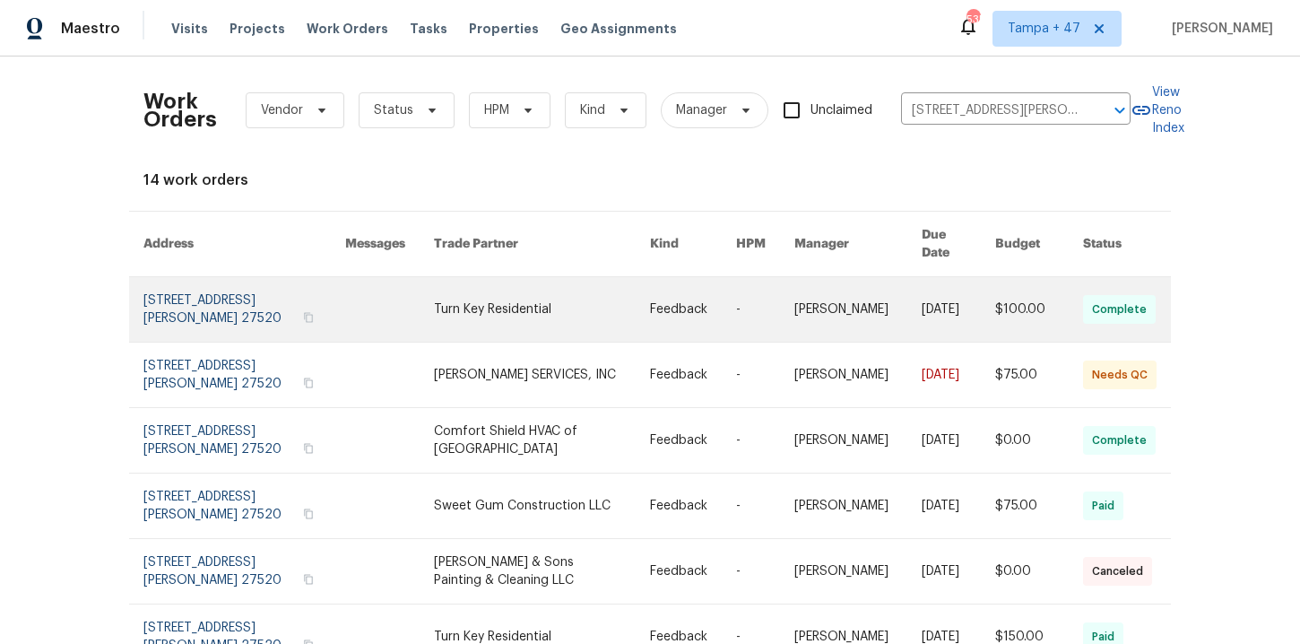
click at [220, 286] on link at bounding box center [244, 309] width 202 height 65
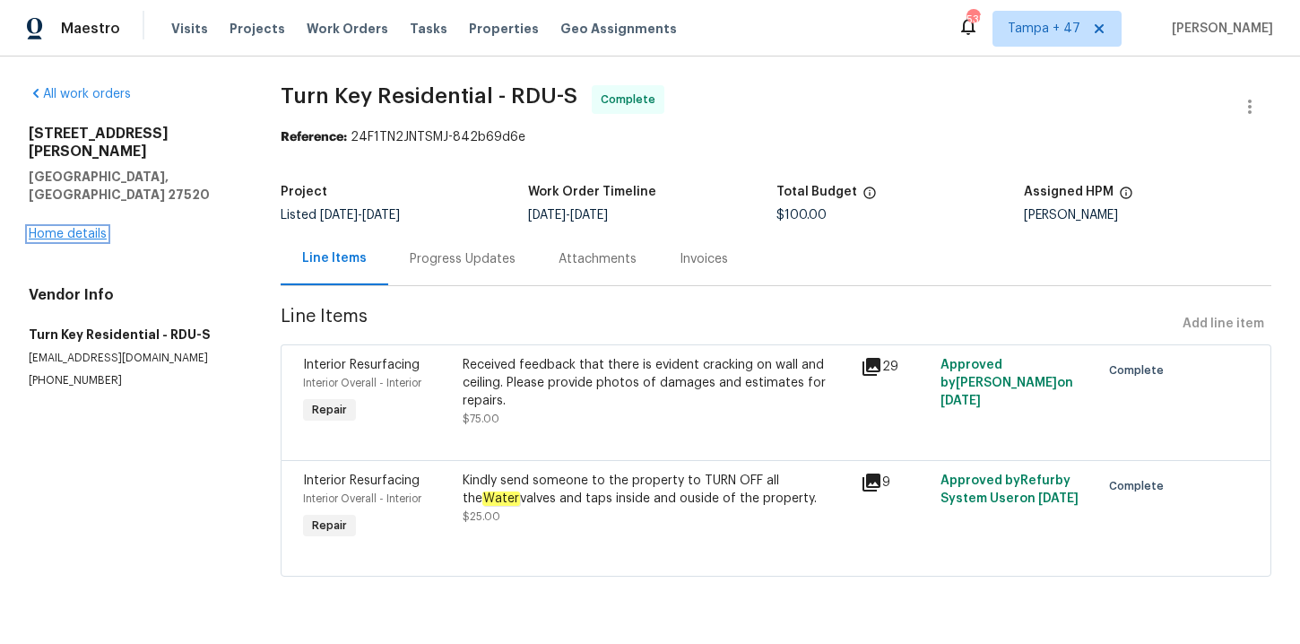
click at [81, 228] on link "Home details" at bounding box center [68, 234] width 78 height 13
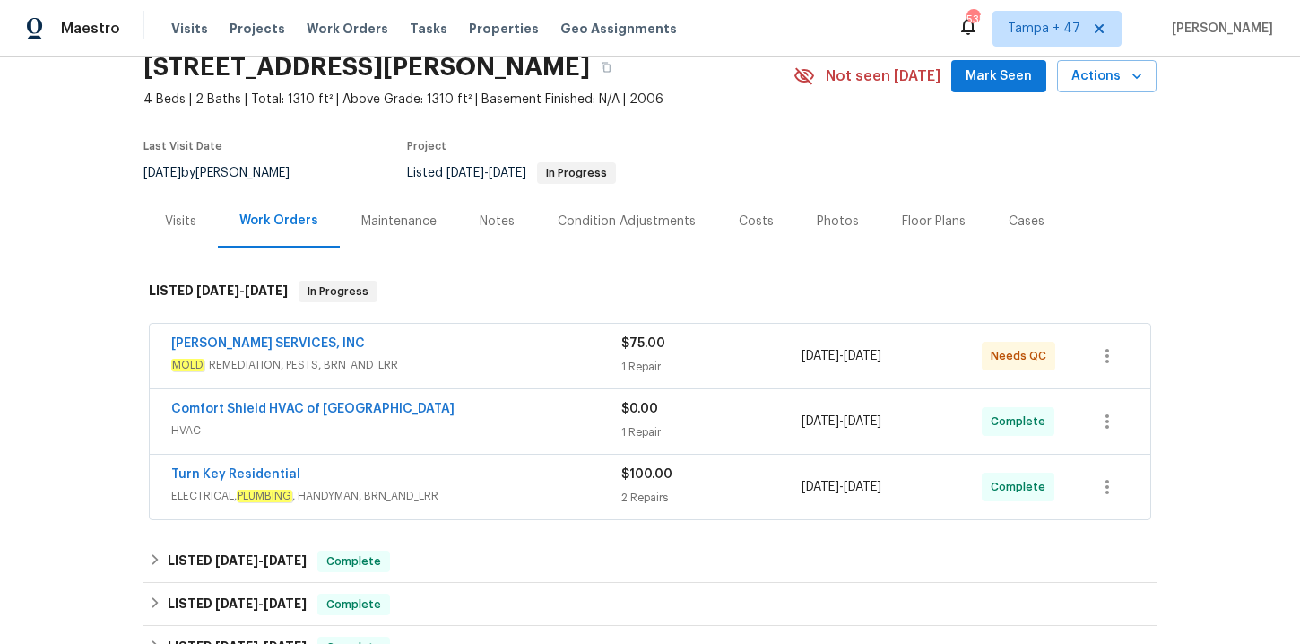
scroll to position [151, 0]
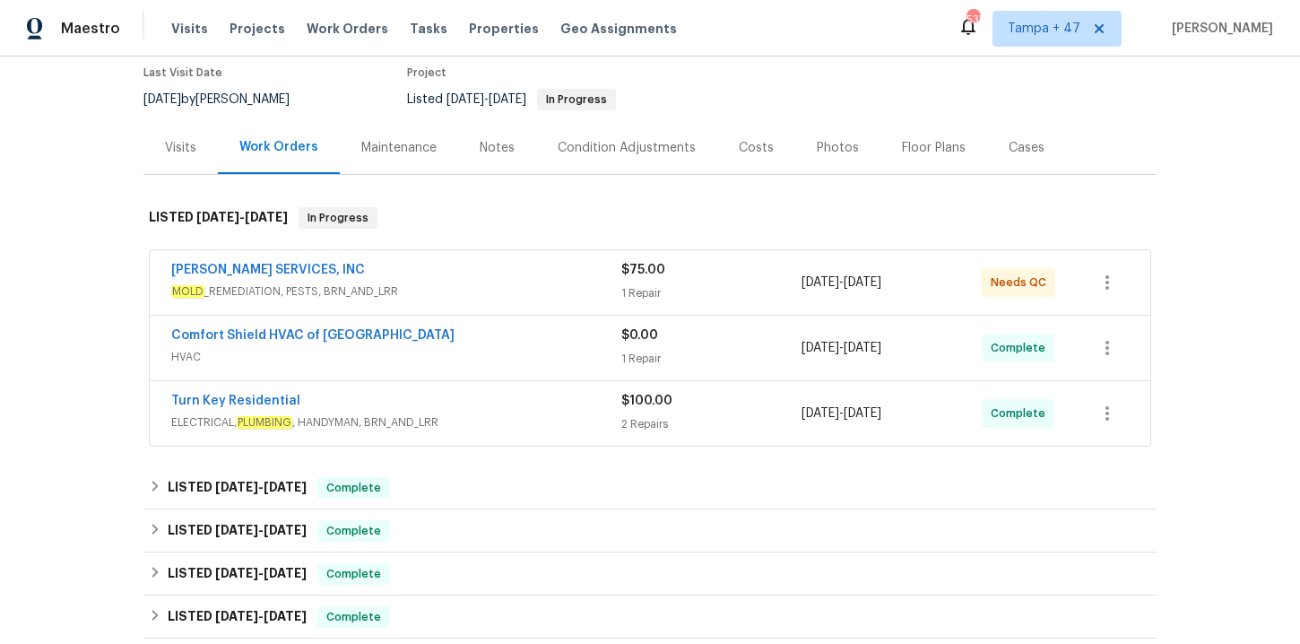
click at [412, 285] on span "MOLD _REMEDIATION, PESTS, BRN_AND_LRR" at bounding box center [396, 291] width 450 height 18
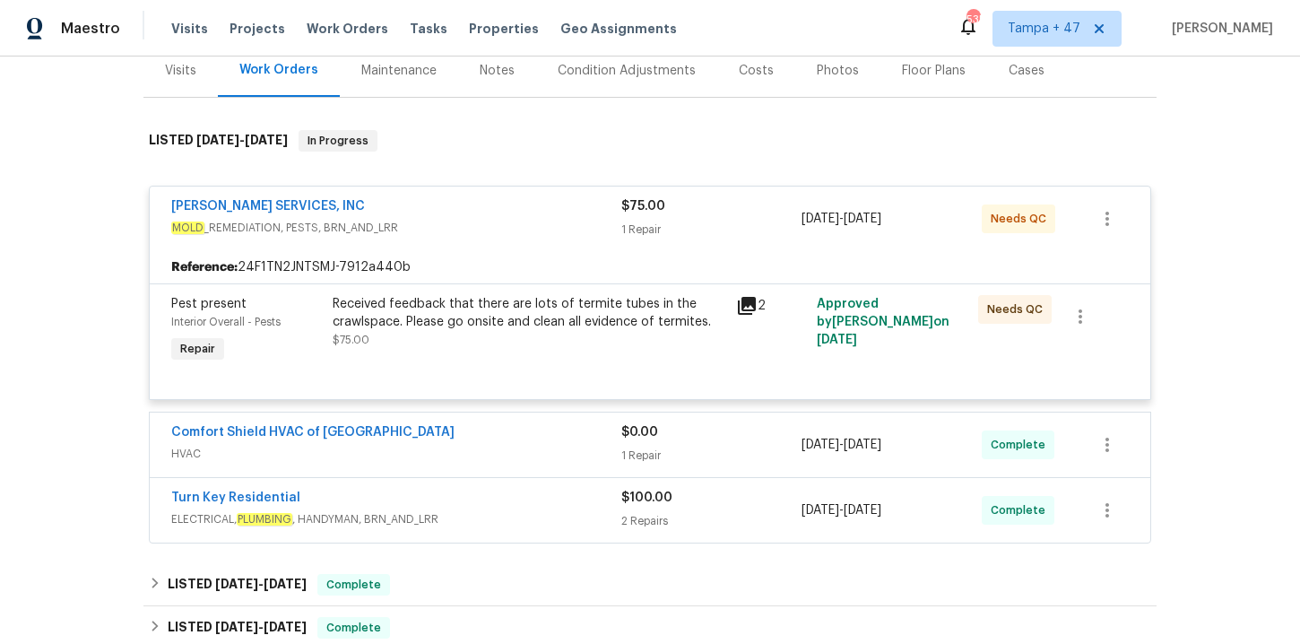
scroll to position [229, 0]
click at [359, 25] on span "Work Orders" at bounding box center [348, 29] width 82 height 18
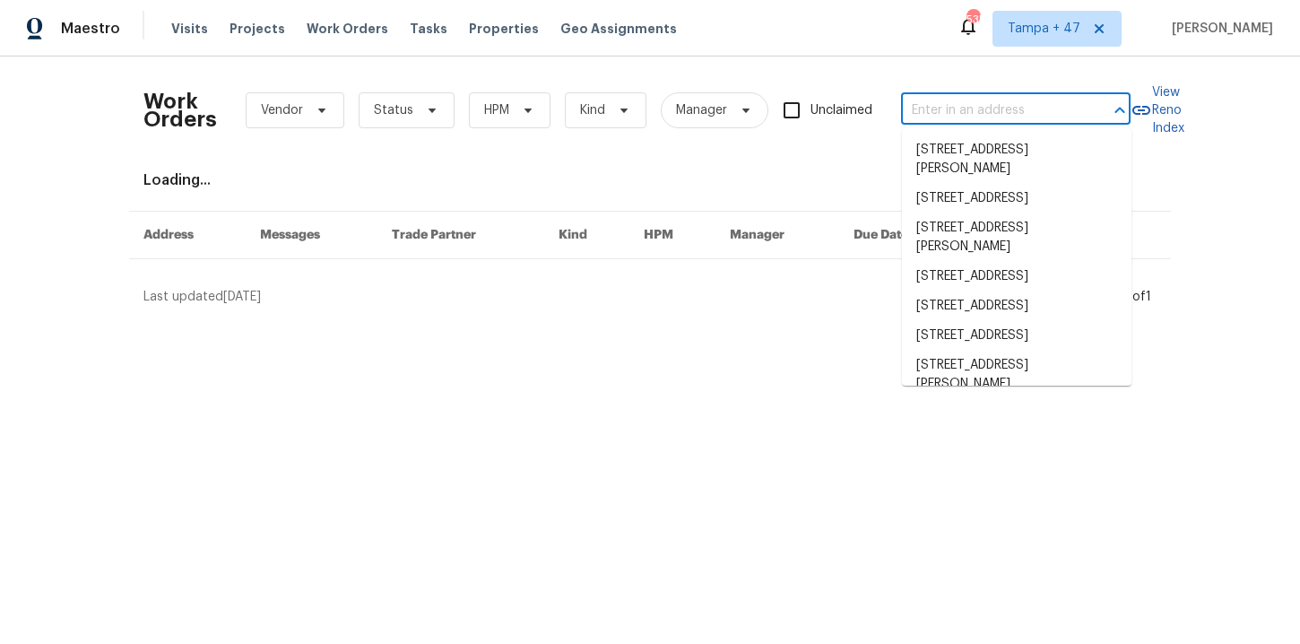
click at [953, 109] on input "text" at bounding box center [990, 111] width 179 height 28
paste input "[STREET_ADDRESS][PERSON_NAME]"
type input "[STREET_ADDRESS][PERSON_NAME]"
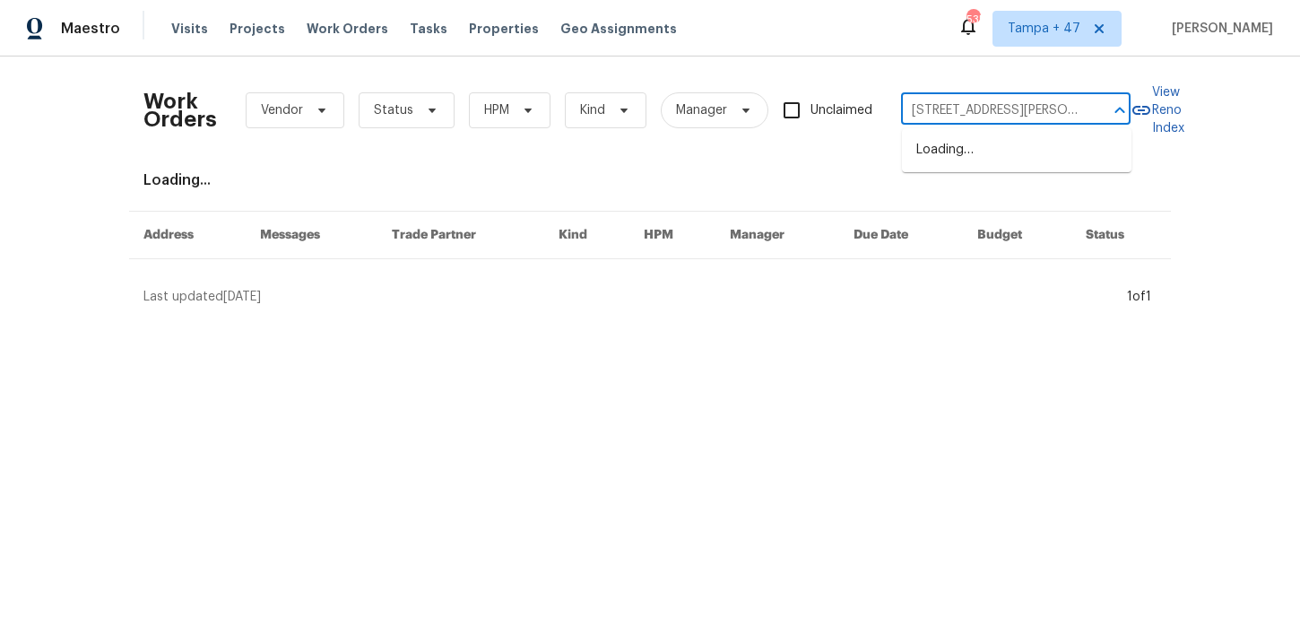
scroll to position [0, 21]
click at [973, 143] on li "[STREET_ADDRESS][PERSON_NAME]" at bounding box center [1016, 159] width 229 height 48
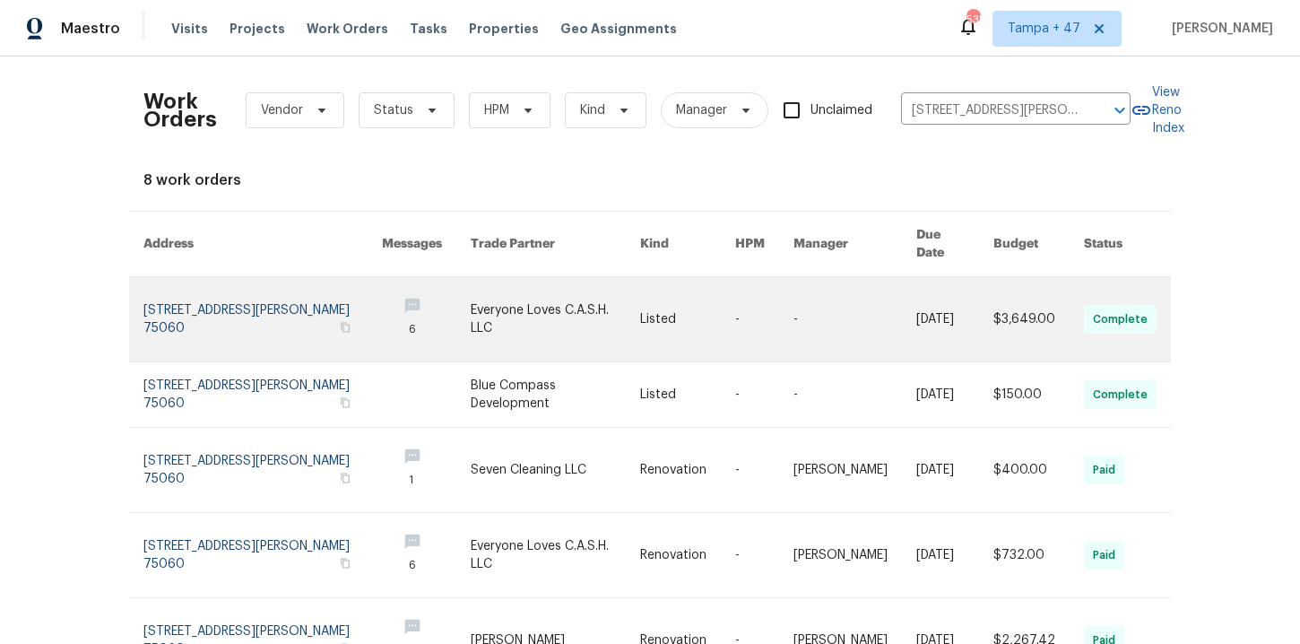
click at [205, 295] on link at bounding box center [262, 319] width 238 height 84
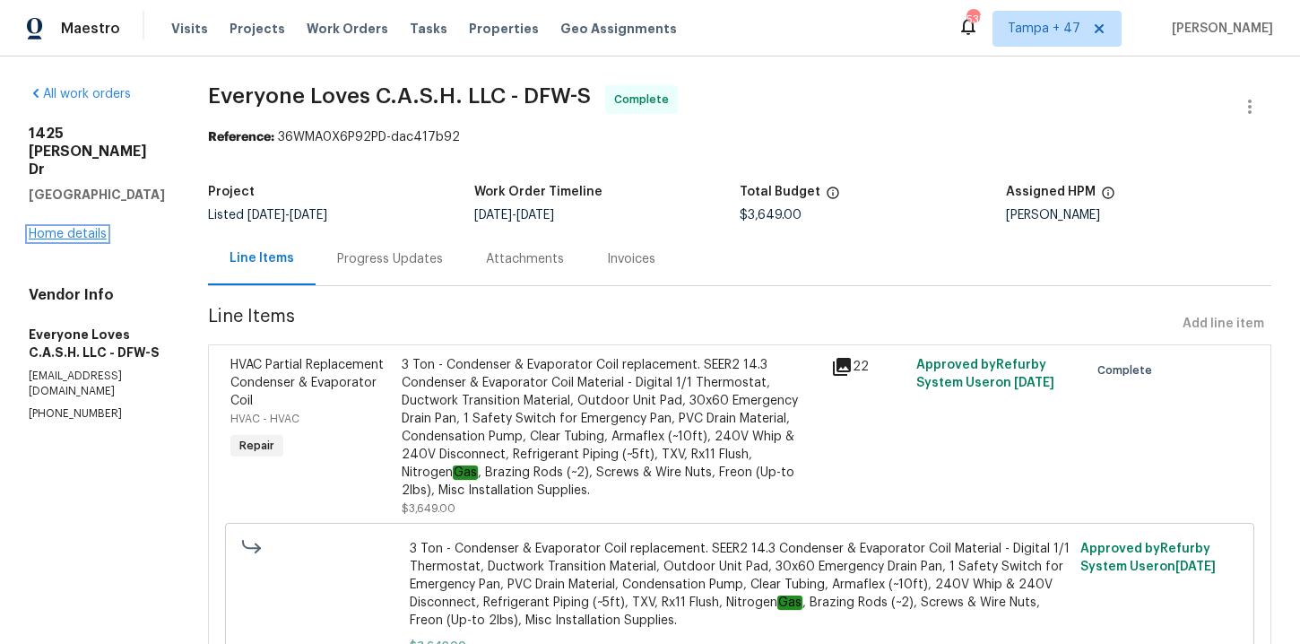
click at [88, 228] on link "Home details" at bounding box center [68, 234] width 78 height 13
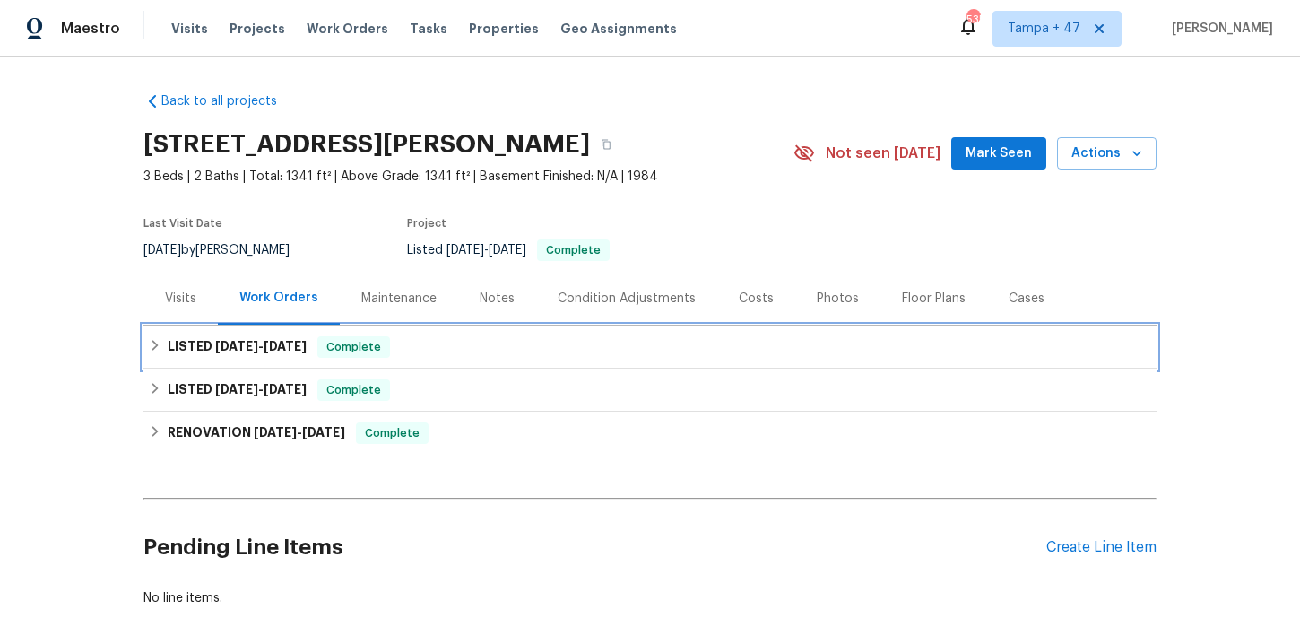
click at [407, 350] on div "LISTED [DATE] - [DATE] Complete" at bounding box center [650, 347] width 1002 height 22
